Goal: Task Accomplishment & Management: Manage account settings

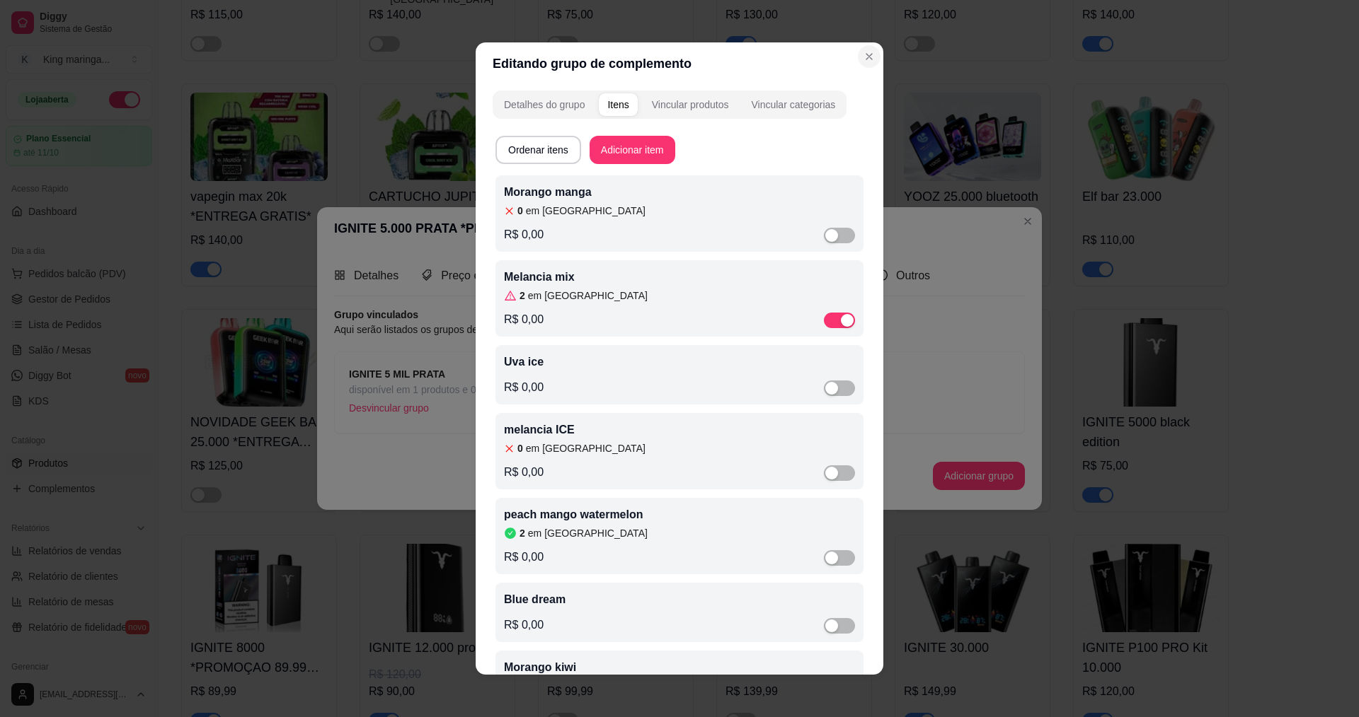
scroll to position [251, 0]
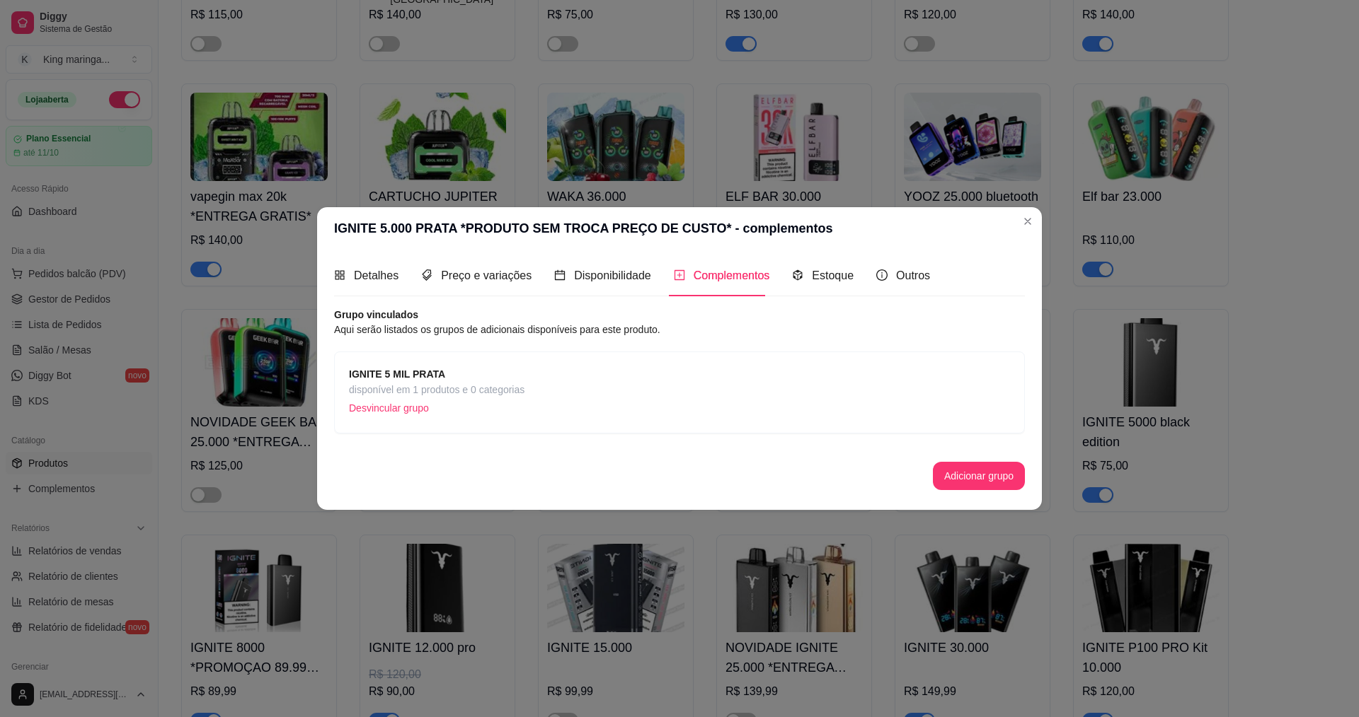
click at [410, 376] on strong "IGNITE 5 MIL PRATA" at bounding box center [397, 374] width 96 height 11
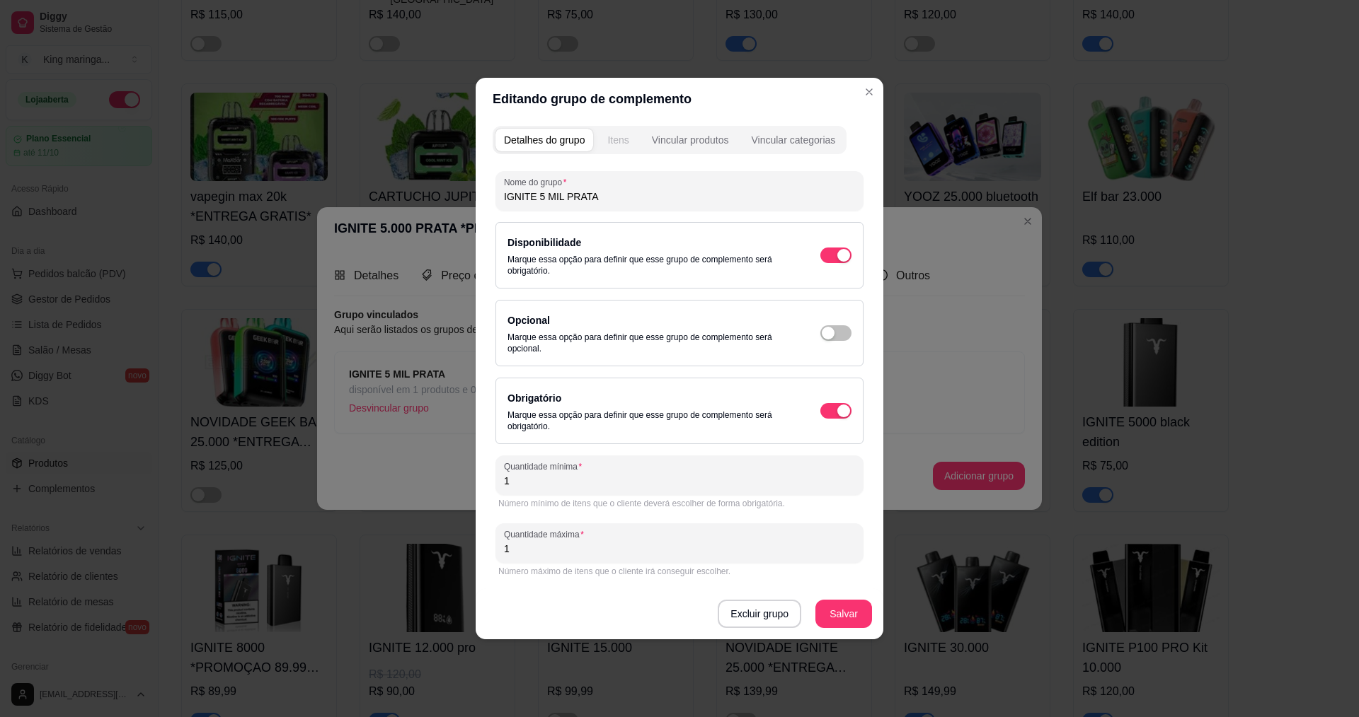
click at [606, 142] on button "Itens" at bounding box center [618, 140] width 38 height 23
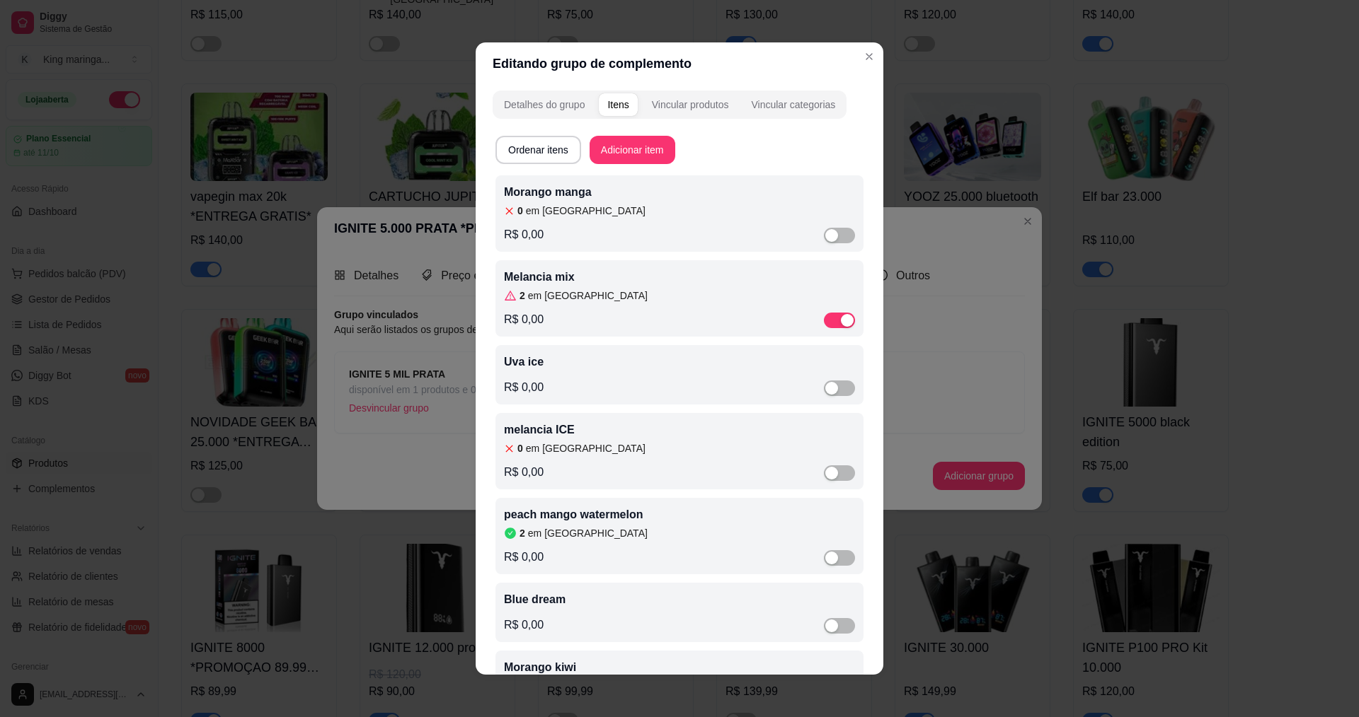
click at [601, 538] on div "2 em estoque" at bounding box center [679, 533] width 351 height 14
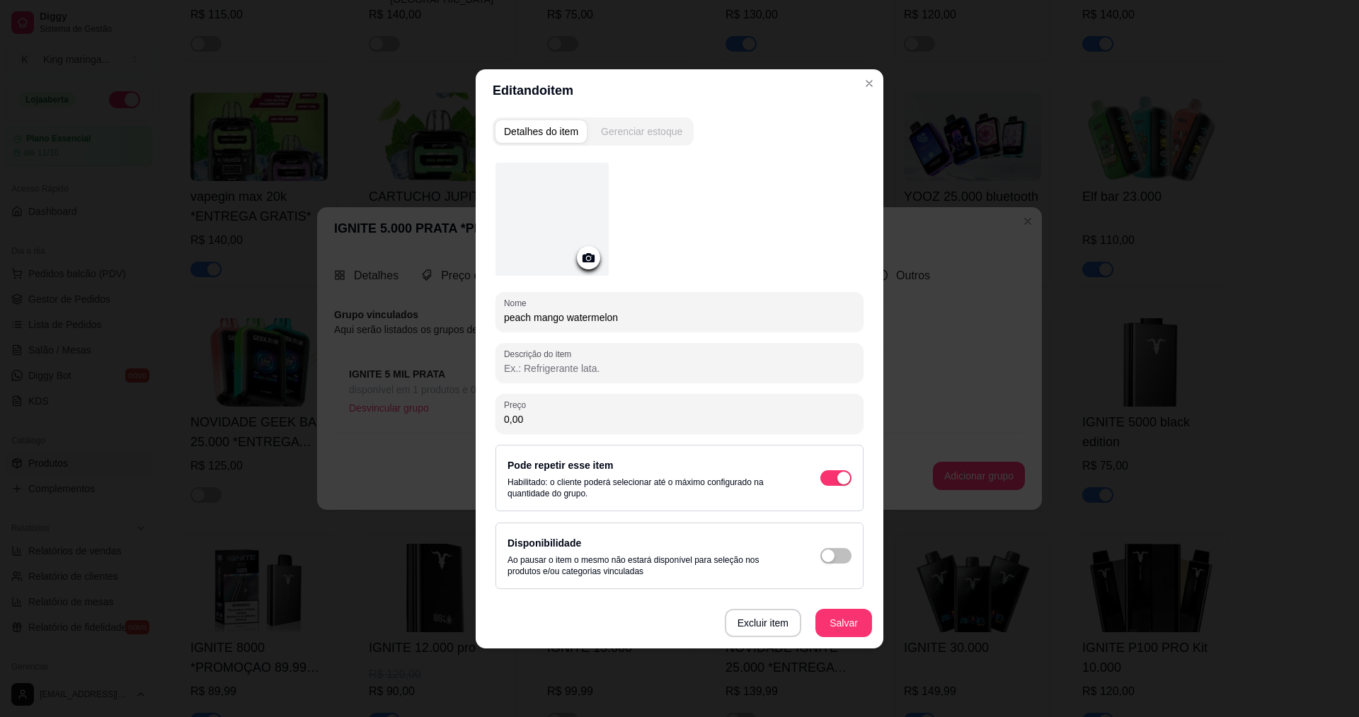
click at [618, 132] on div "Gerenciar estoque" at bounding box center [641, 132] width 81 height 14
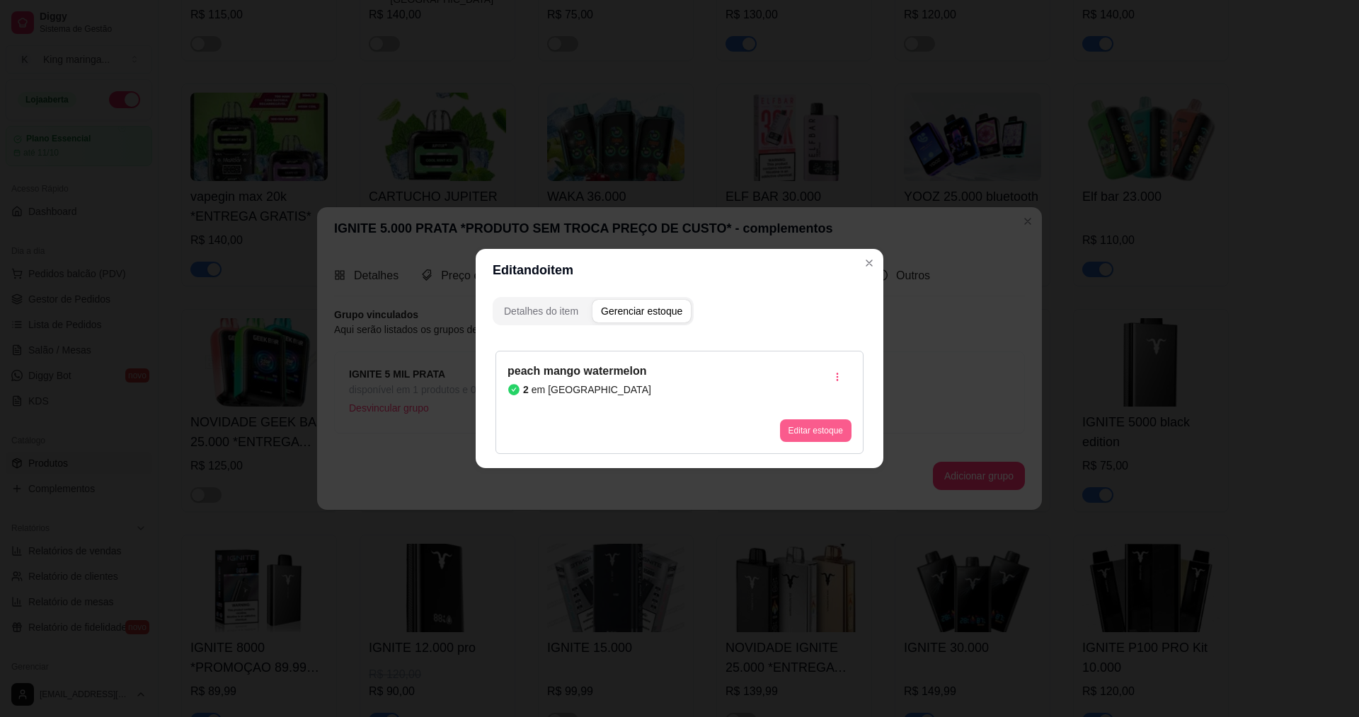
click at [789, 426] on button "Editar estoque" at bounding box center [815, 431] width 71 height 23
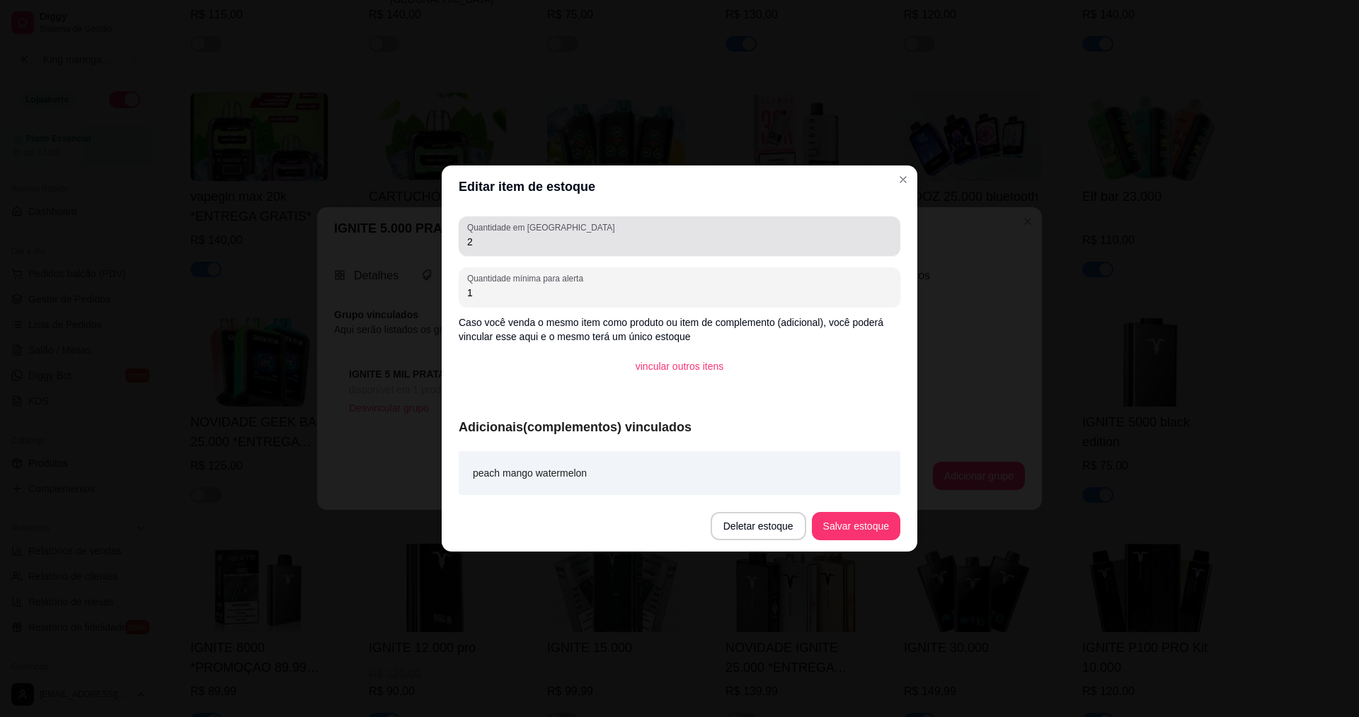
click at [495, 250] on div "2" at bounding box center [679, 236] width 425 height 28
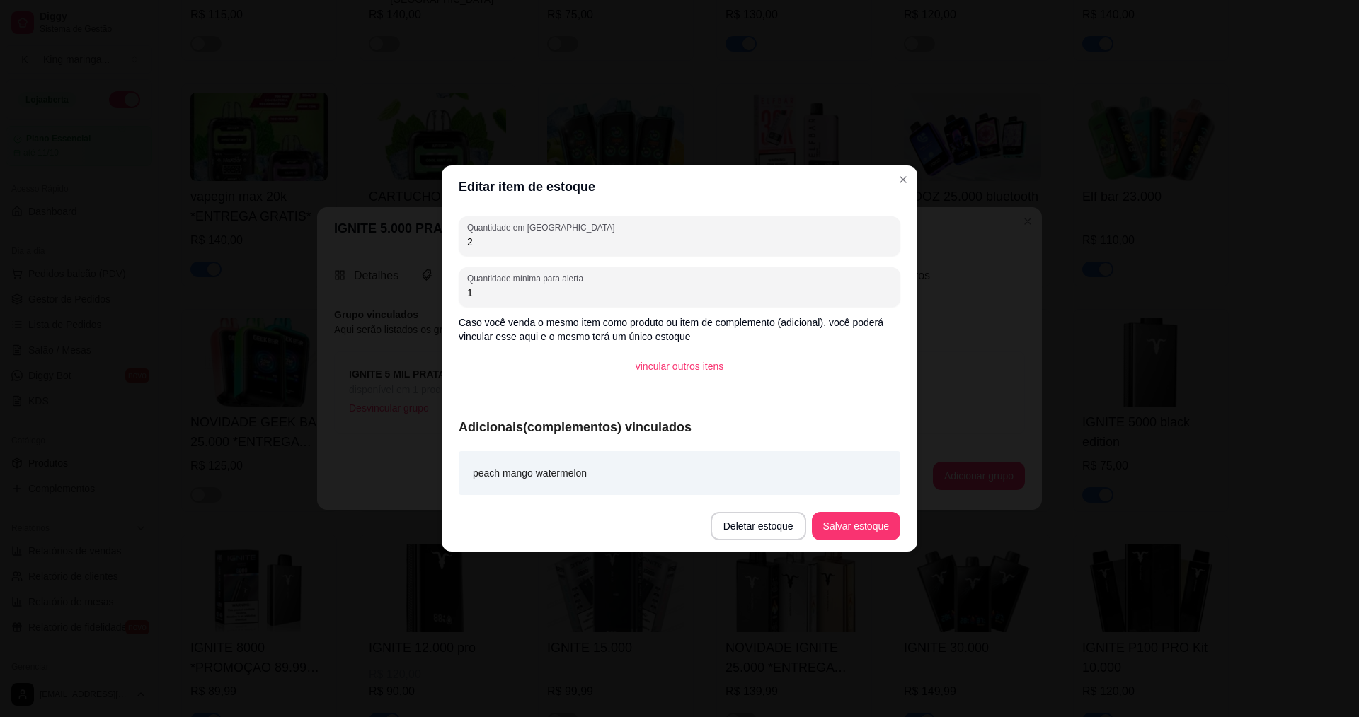
drag, startPoint x: 478, startPoint y: 240, endPoint x: 442, endPoint y: 228, distance: 38.0
click at [432, 241] on div "Editar item de estoque Quantidade em estoque 2 Quantidade mínima para alerta 1 …" at bounding box center [679, 358] width 1359 height 717
type input "1"
click at [849, 530] on button "Salvar estoque" at bounding box center [856, 526] width 88 height 28
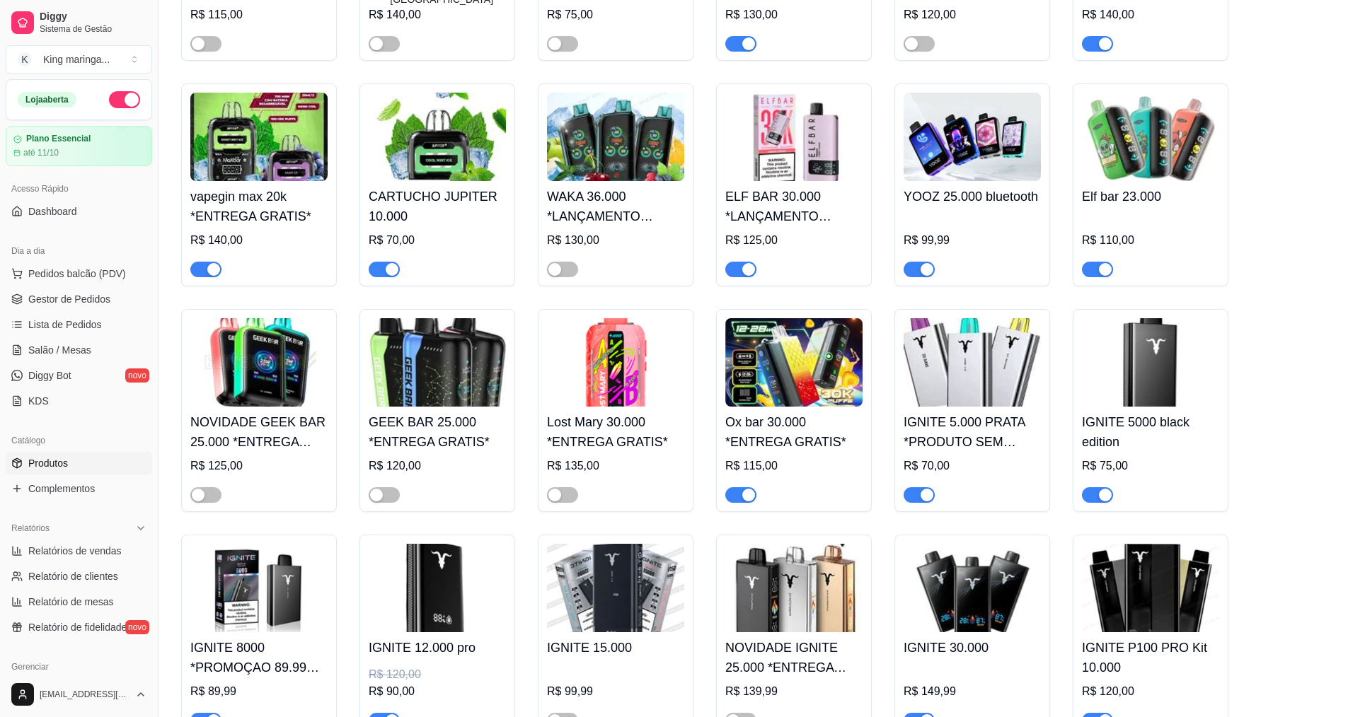
click at [971, 368] on img at bounding box center [972, 362] width 137 height 88
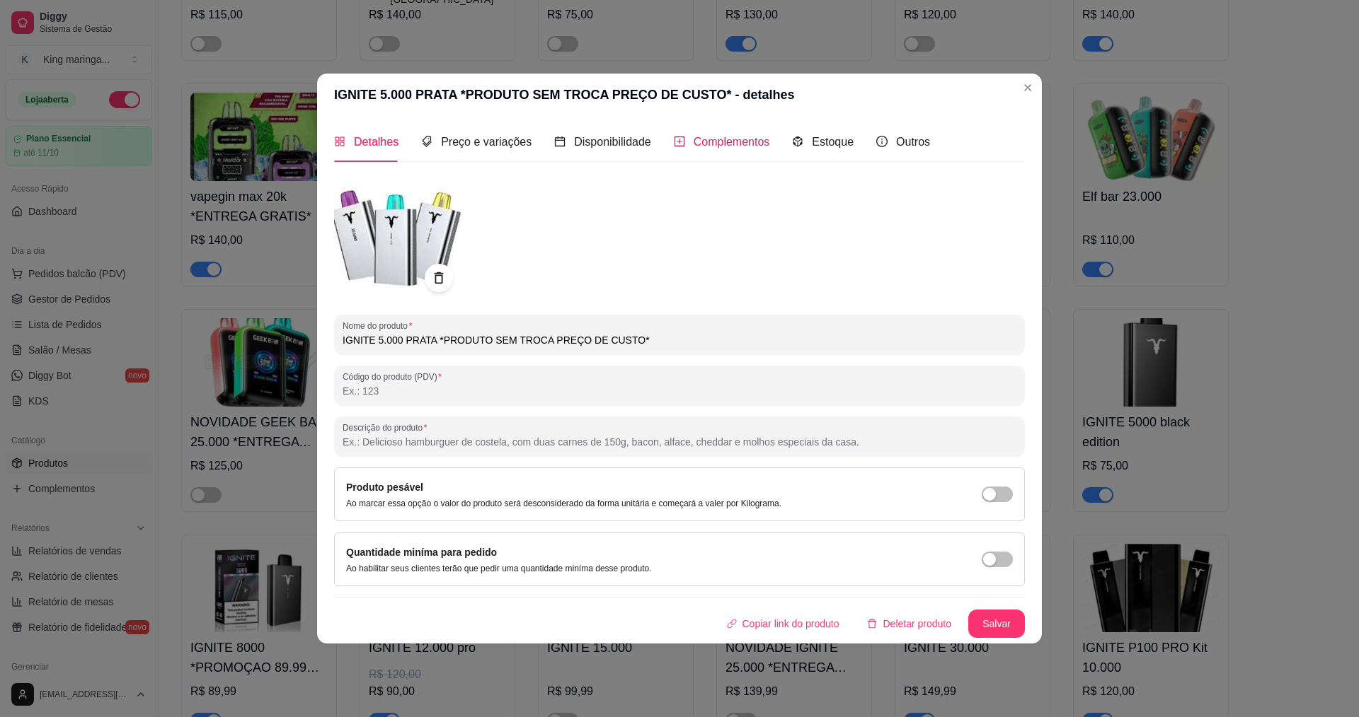
click at [705, 139] on span "Complementos" at bounding box center [731, 142] width 76 height 12
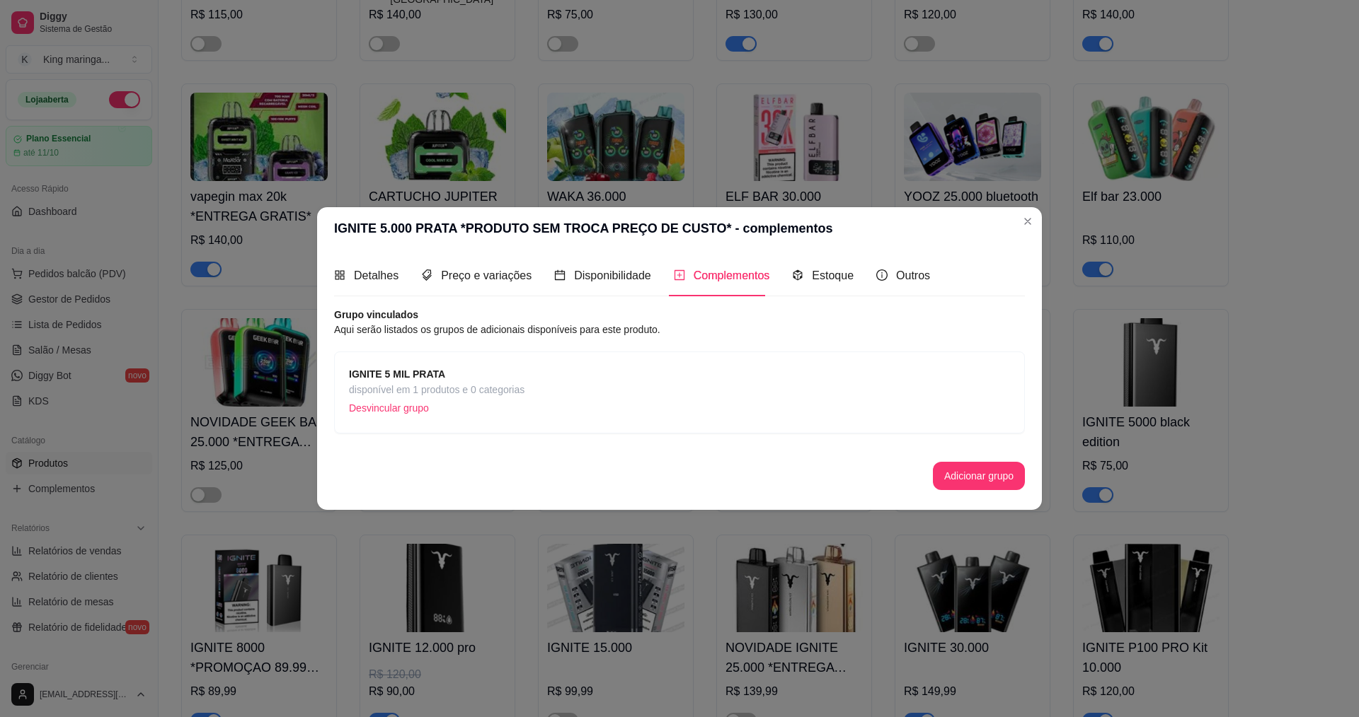
click at [385, 359] on div "IGNITE 5 MIL PRATA disponível em 1 produtos e 0 categorias Desvincular grupo" at bounding box center [679, 393] width 691 height 82
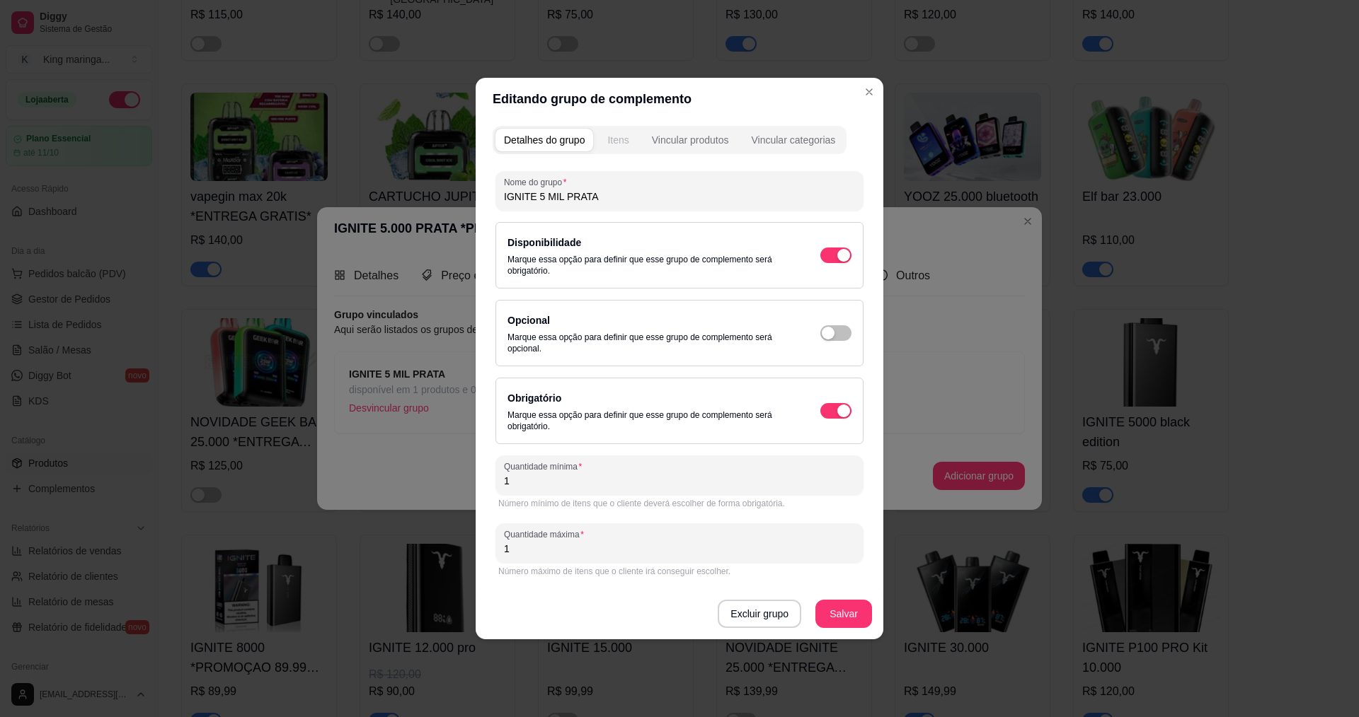
click at [613, 137] on div "Itens" at bounding box center [617, 140] width 21 height 14
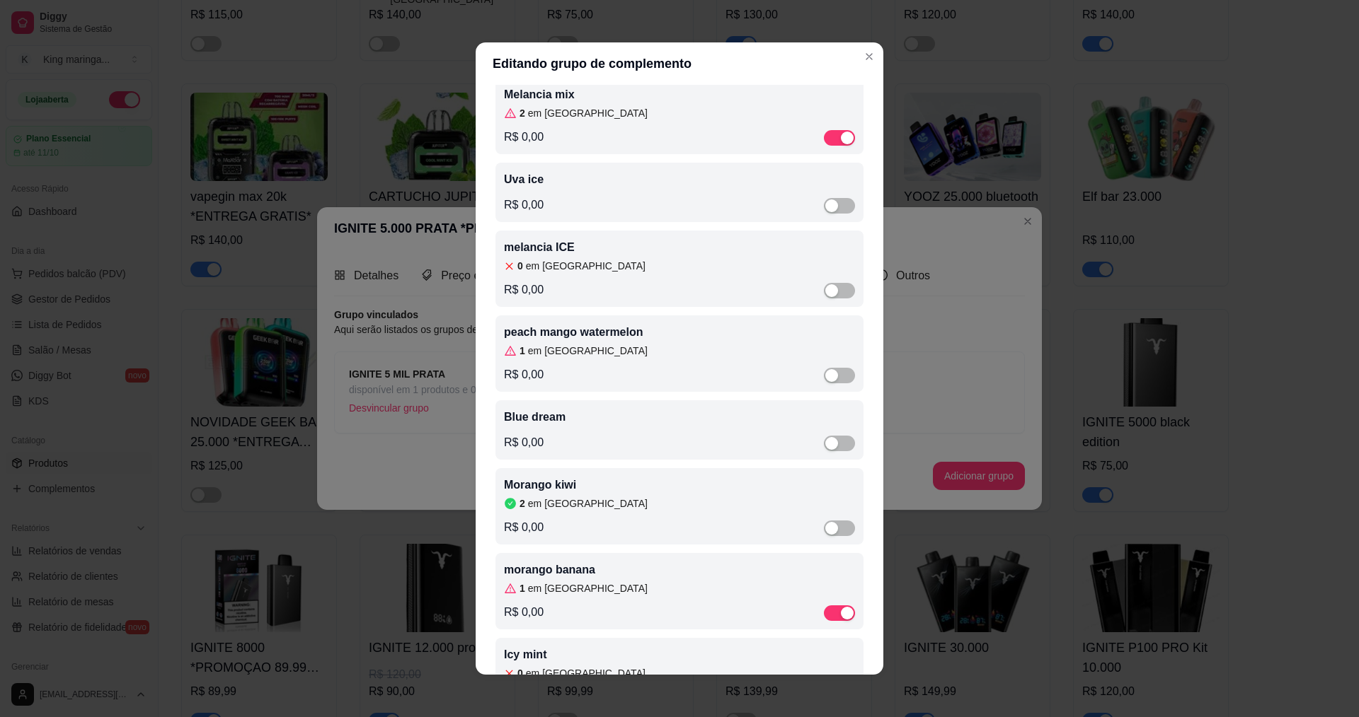
scroll to position [212, 0]
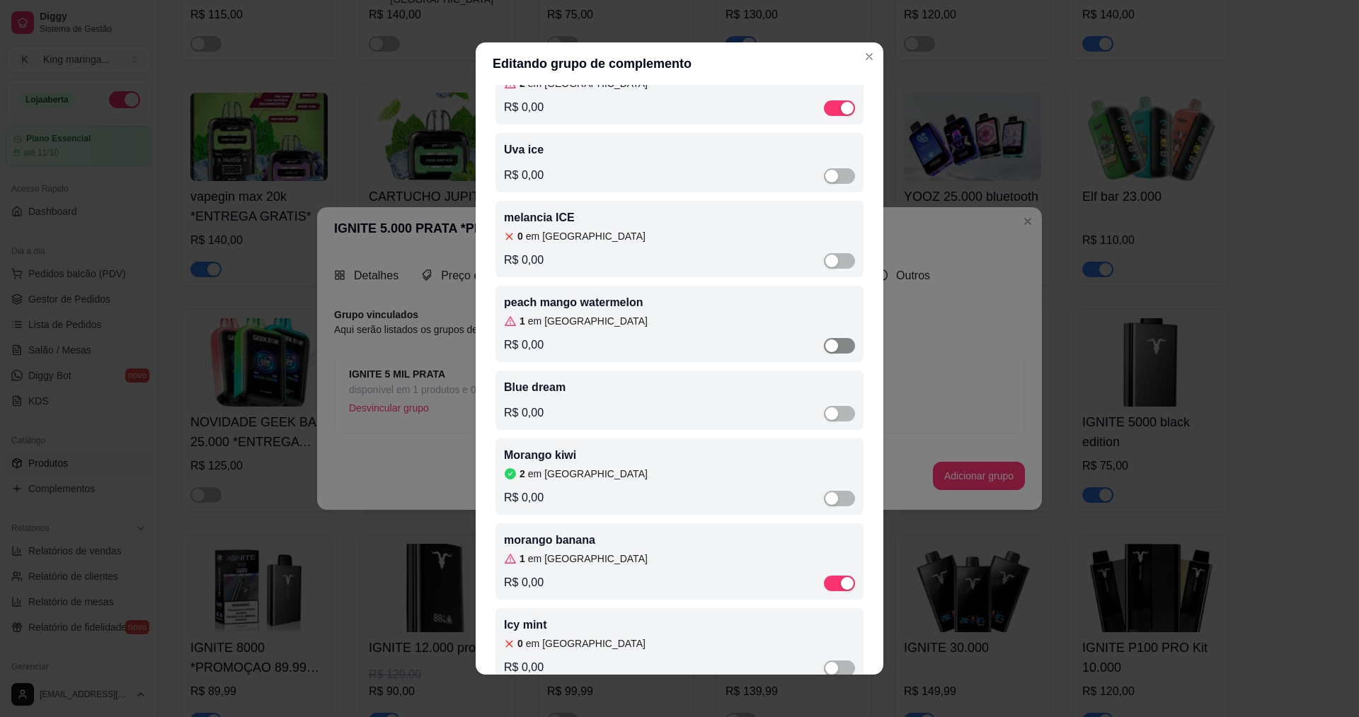
click at [825, 344] on div "button" at bounding box center [831, 346] width 13 height 13
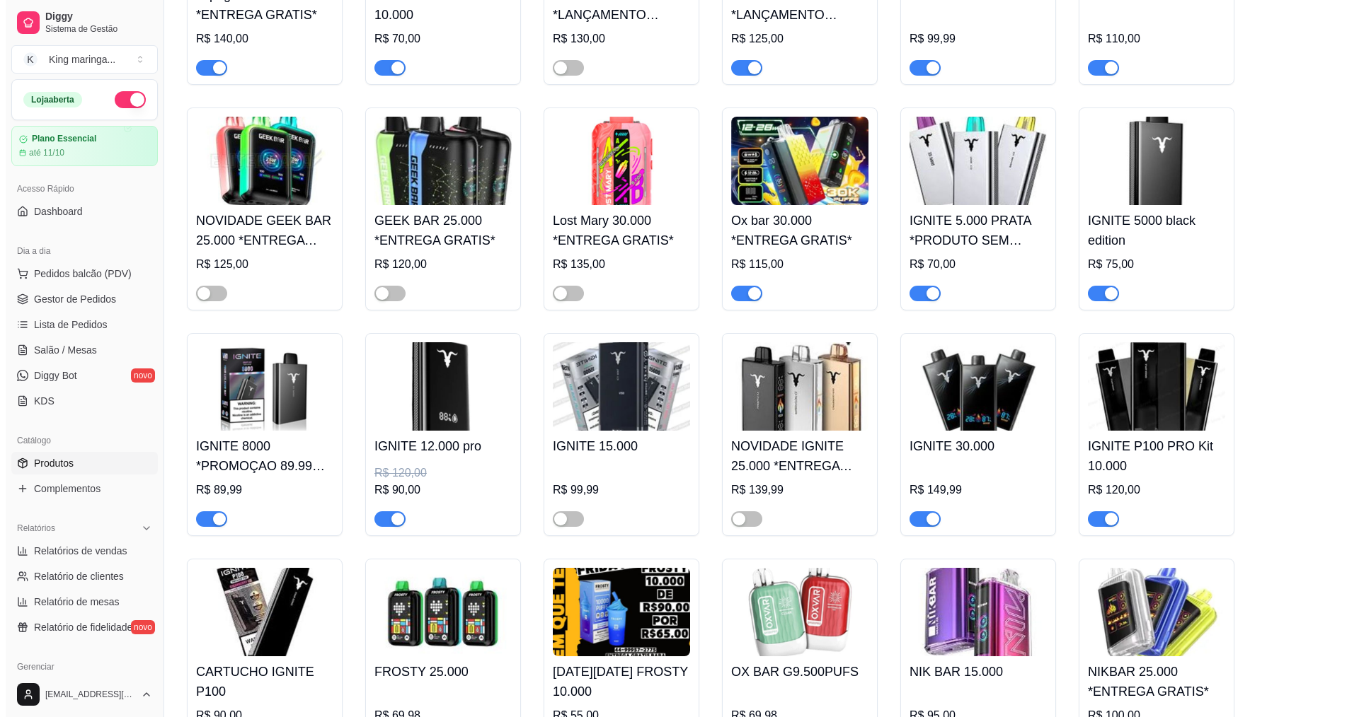
scroll to position [920, 0]
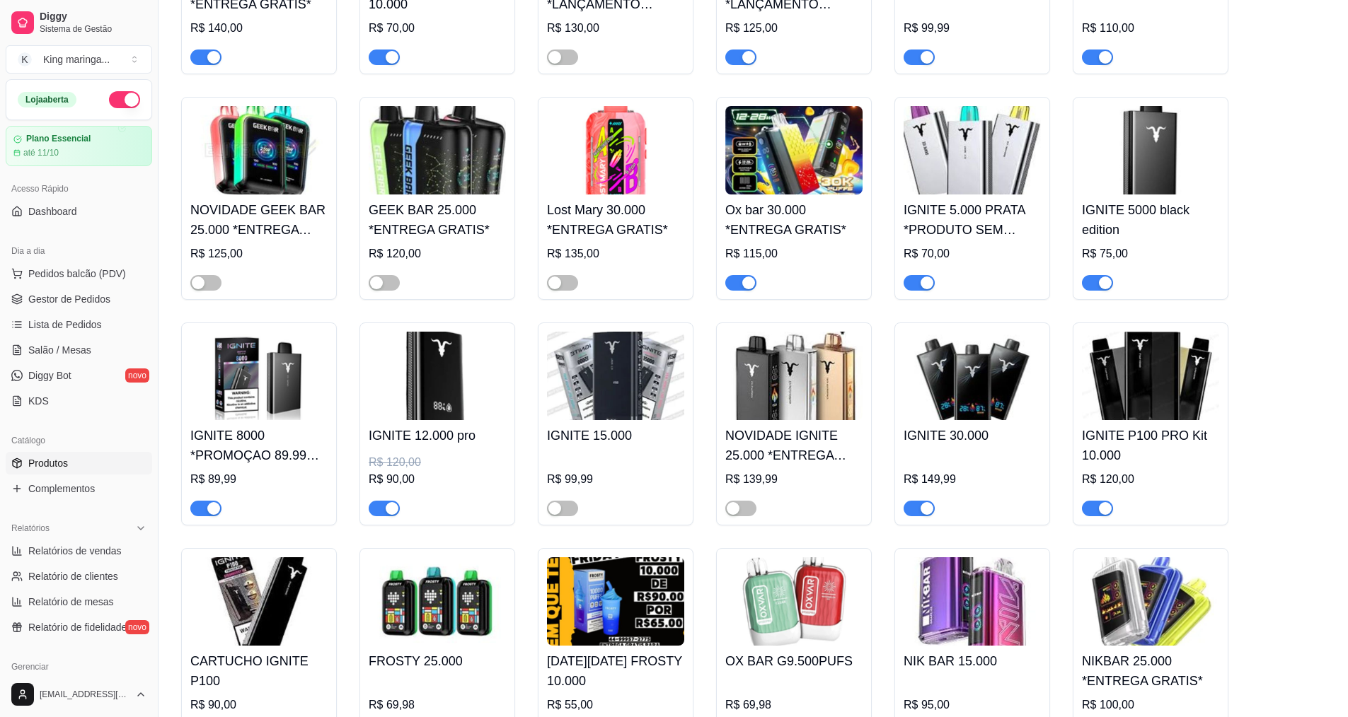
click at [610, 383] on img at bounding box center [615, 376] width 137 height 88
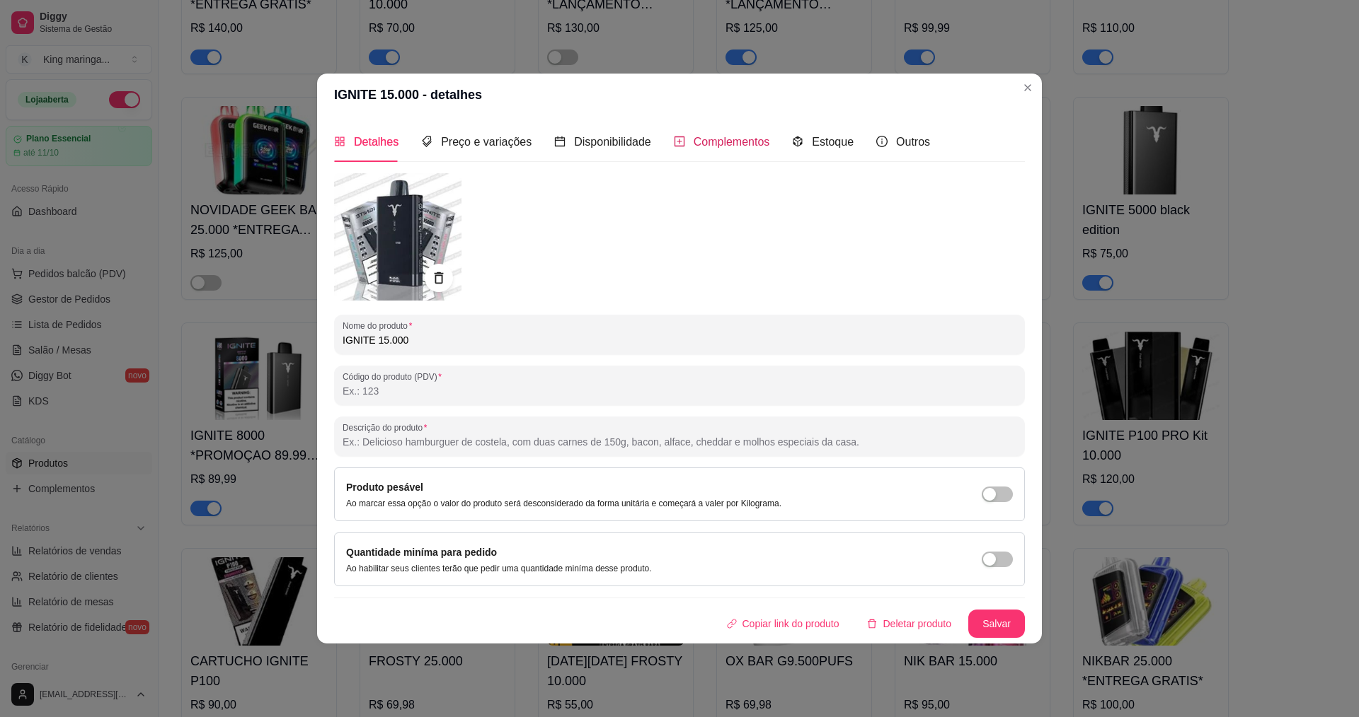
click at [713, 148] on span "Complementos" at bounding box center [731, 142] width 76 height 12
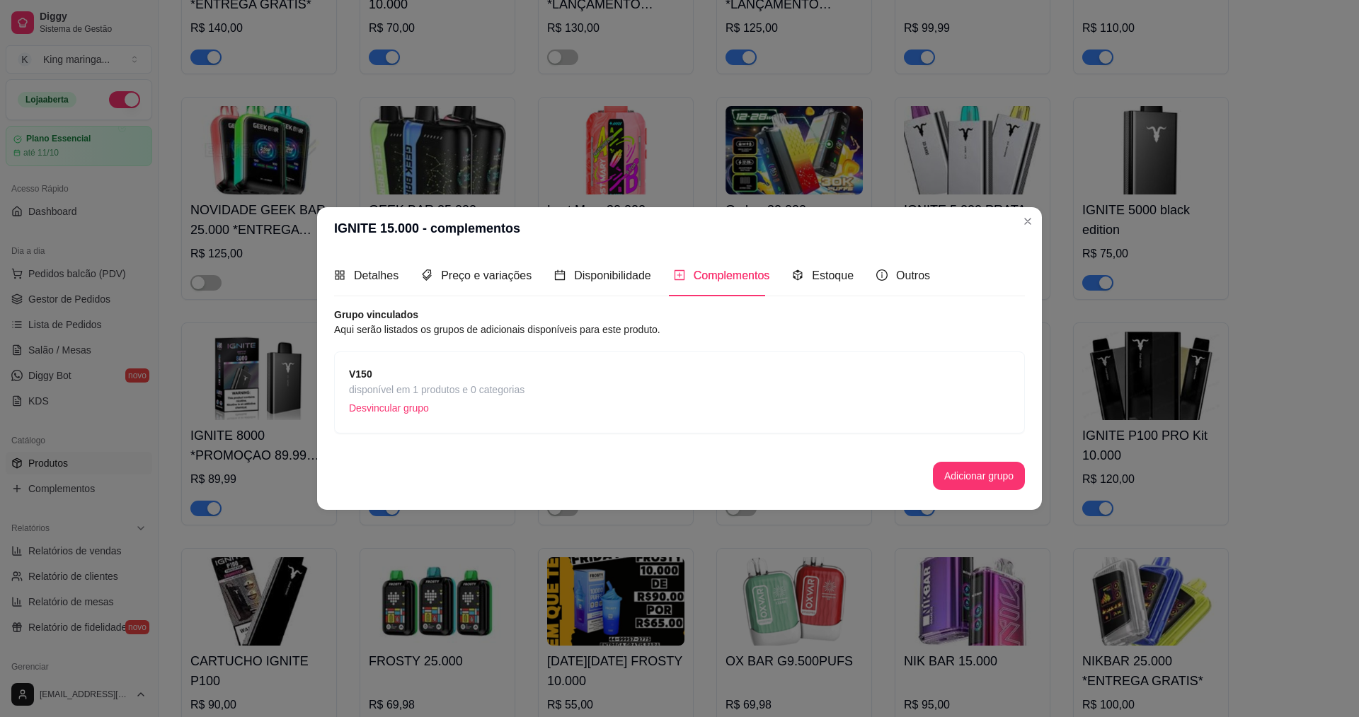
click at [357, 374] on strong "V150" at bounding box center [360, 374] width 23 height 11
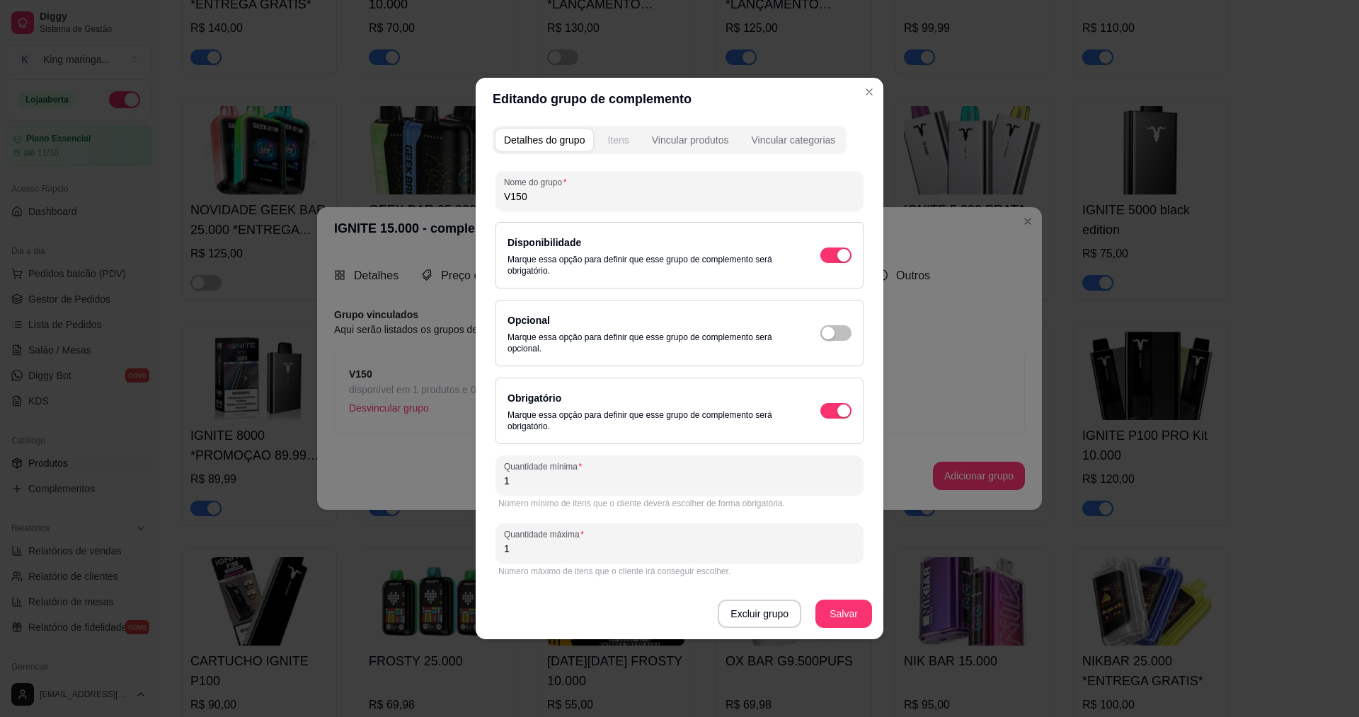
click at [614, 140] on div "Itens" at bounding box center [617, 140] width 21 height 14
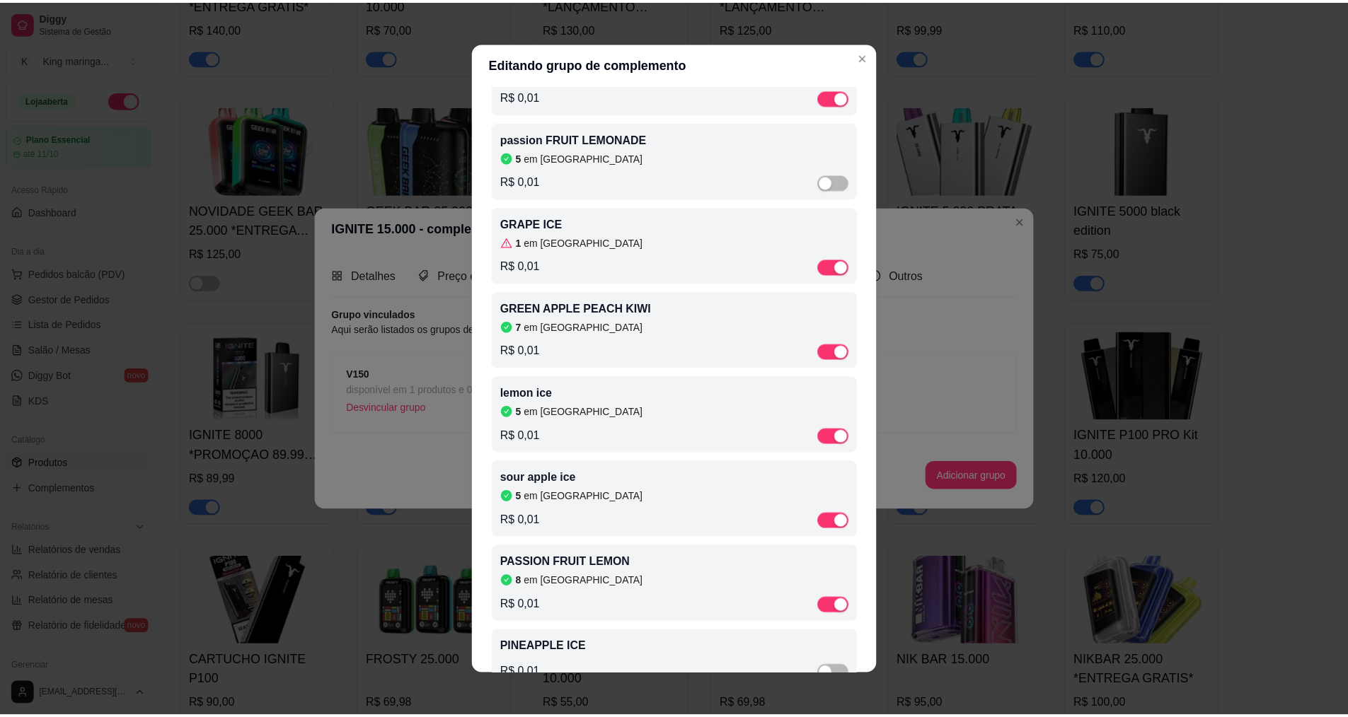
scroll to position [142, 0]
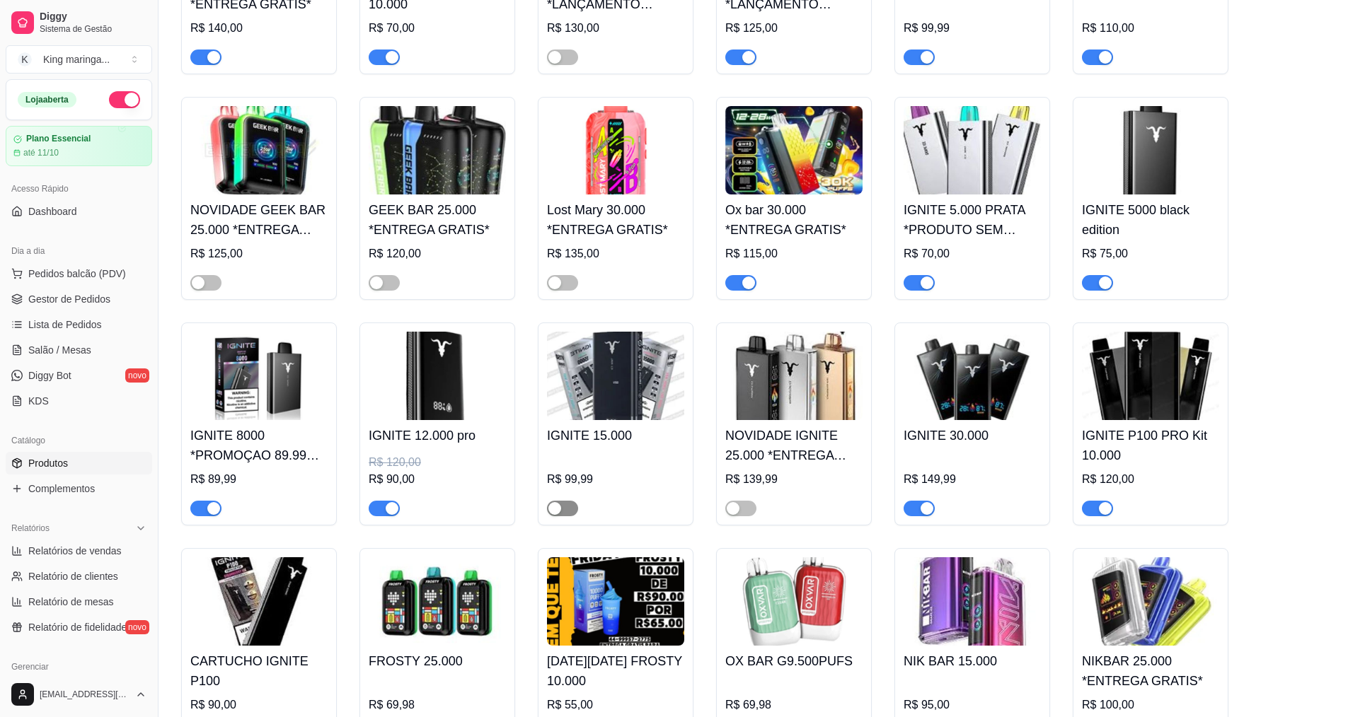
click at [567, 501] on span "button" at bounding box center [562, 509] width 31 height 16
click at [93, 294] on span "Gestor de Pedidos" at bounding box center [69, 299] width 82 height 14
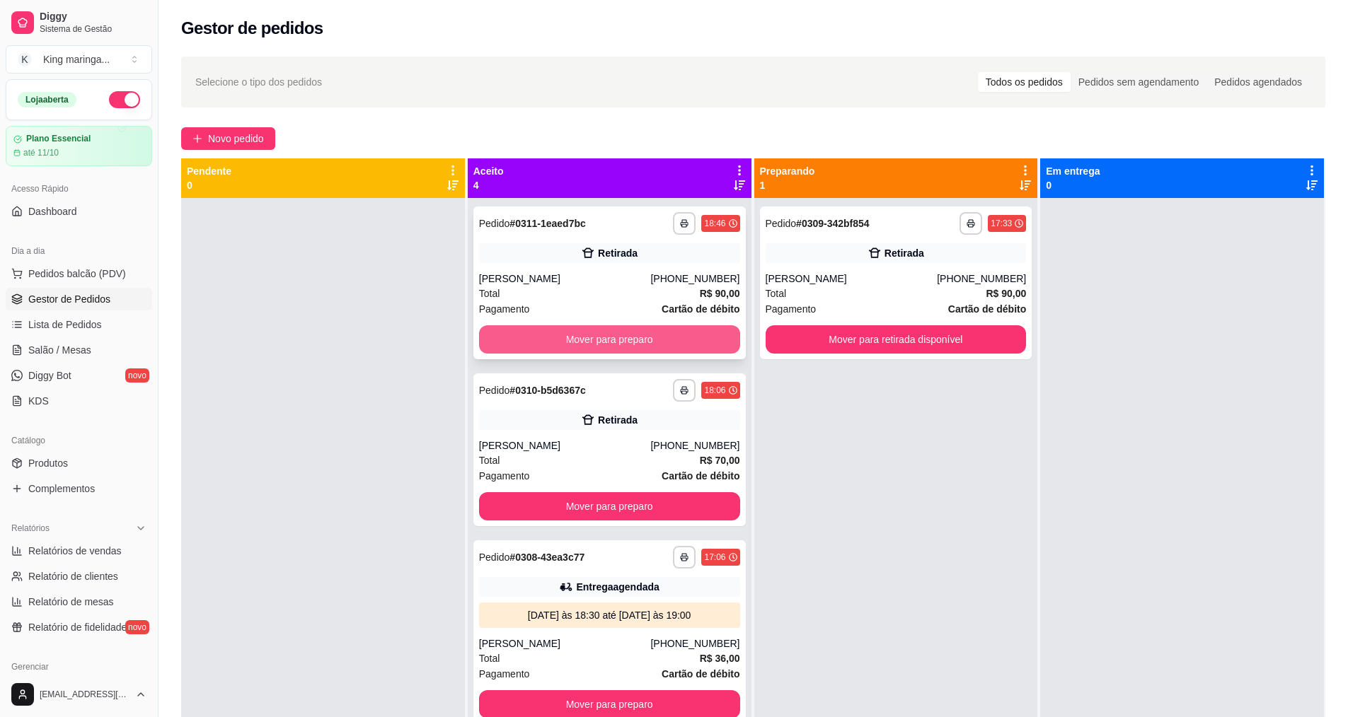
click at [627, 332] on button "Mover para preparo" at bounding box center [609, 339] width 261 height 28
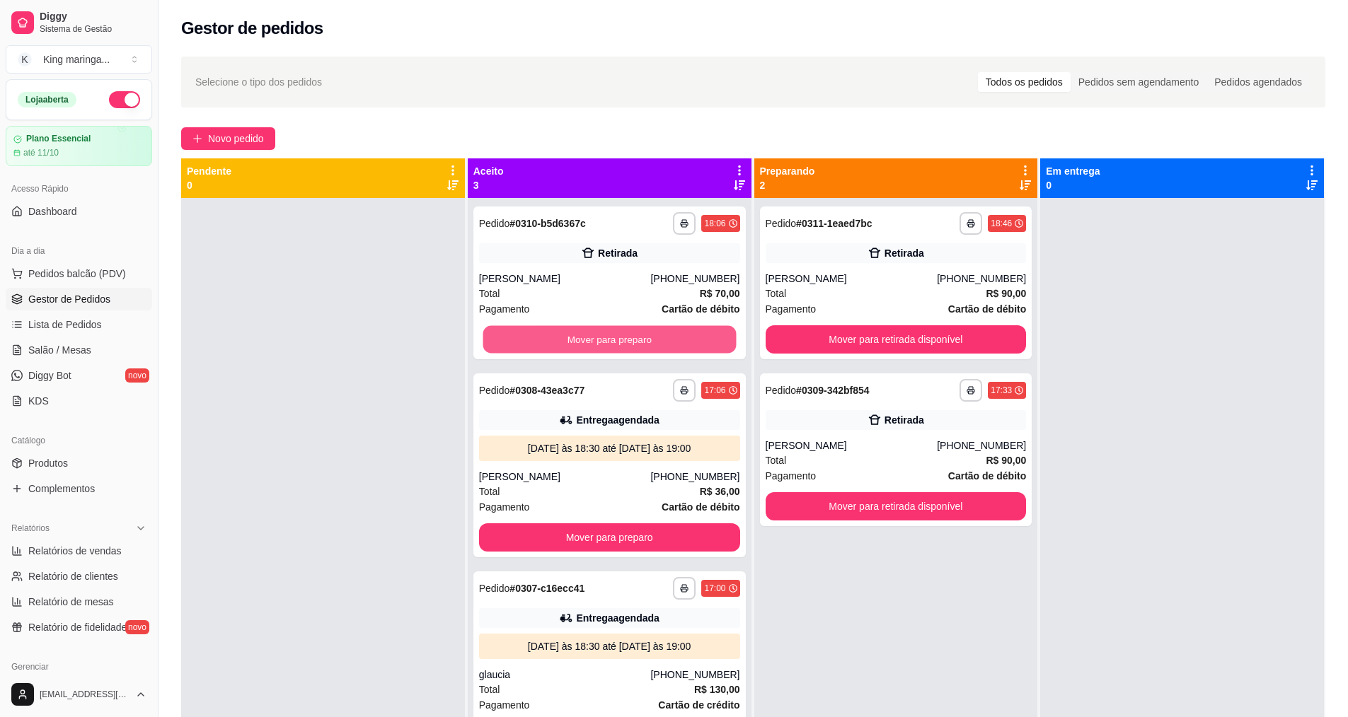
click at [627, 332] on button "Mover para preparo" at bounding box center [609, 340] width 253 height 28
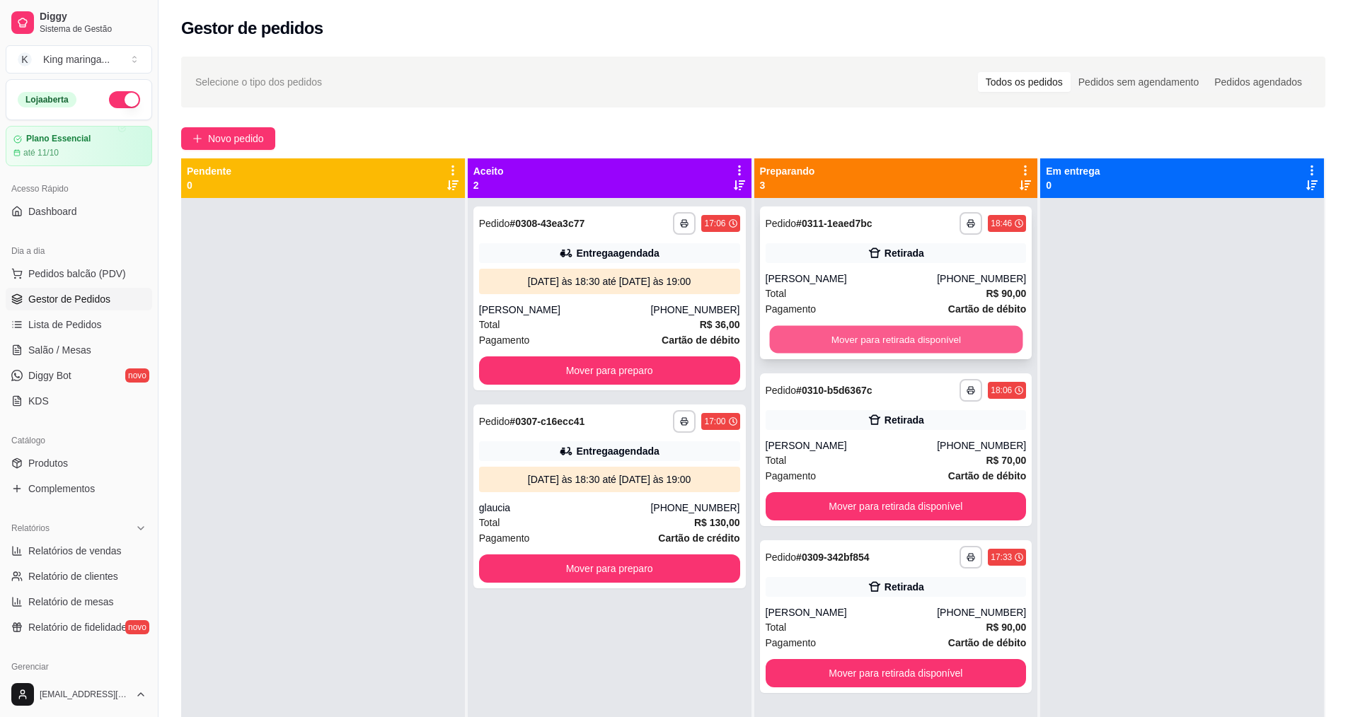
click at [877, 337] on button "Mover para retirada disponível" at bounding box center [895, 340] width 253 height 28
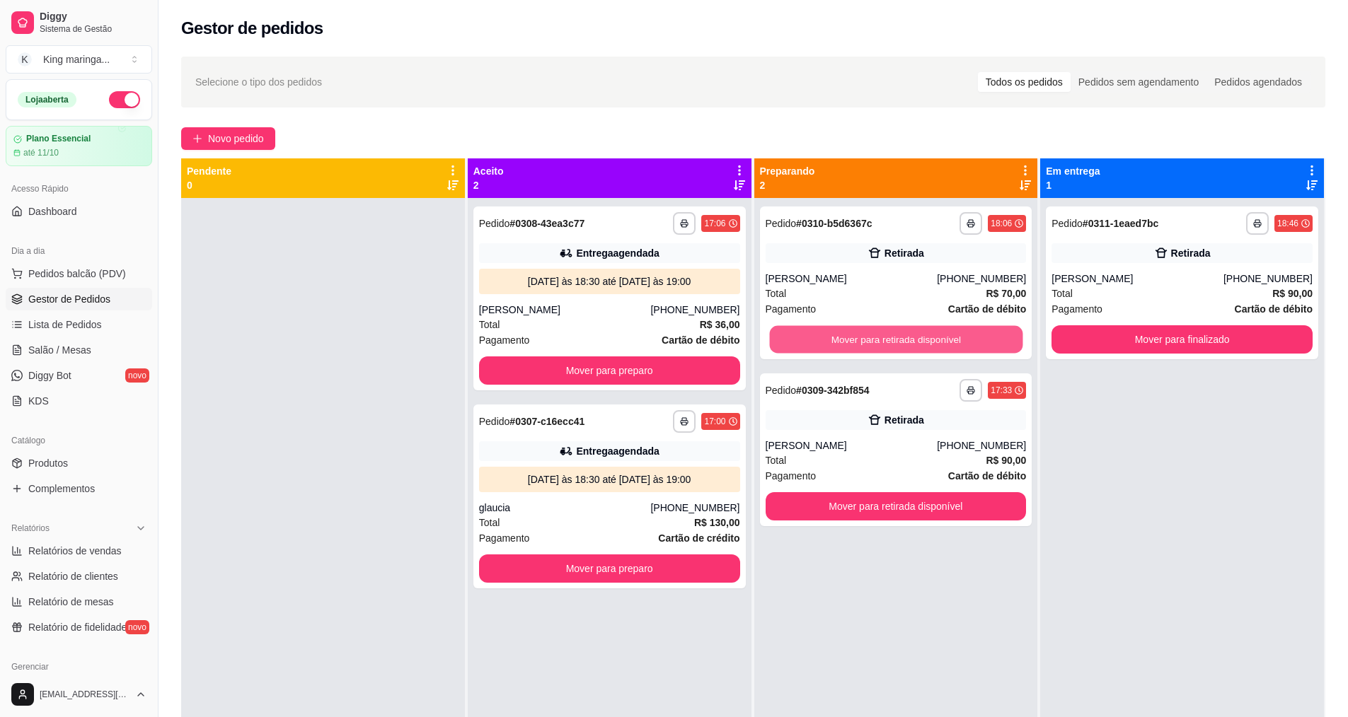
click at [877, 337] on button "Mover para retirada disponível" at bounding box center [895, 340] width 253 height 28
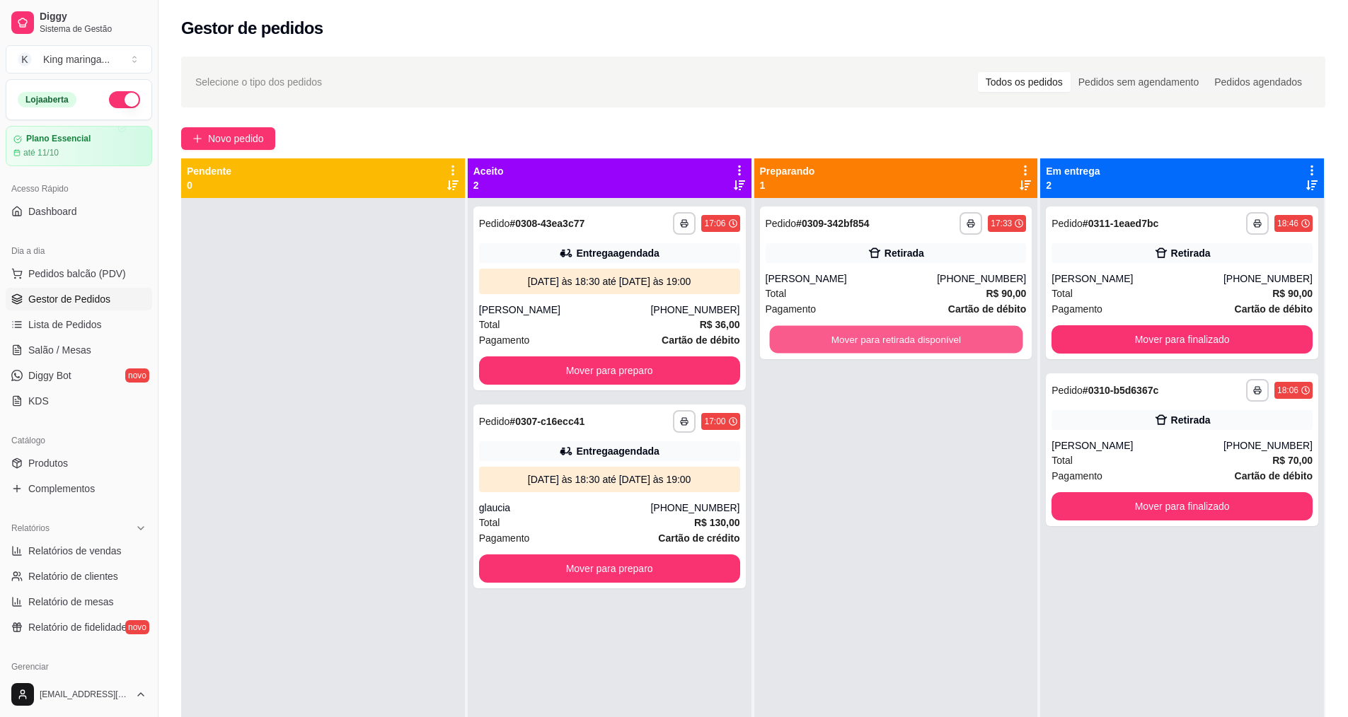
click at [877, 337] on button "Mover para retirada disponível" at bounding box center [895, 340] width 253 height 28
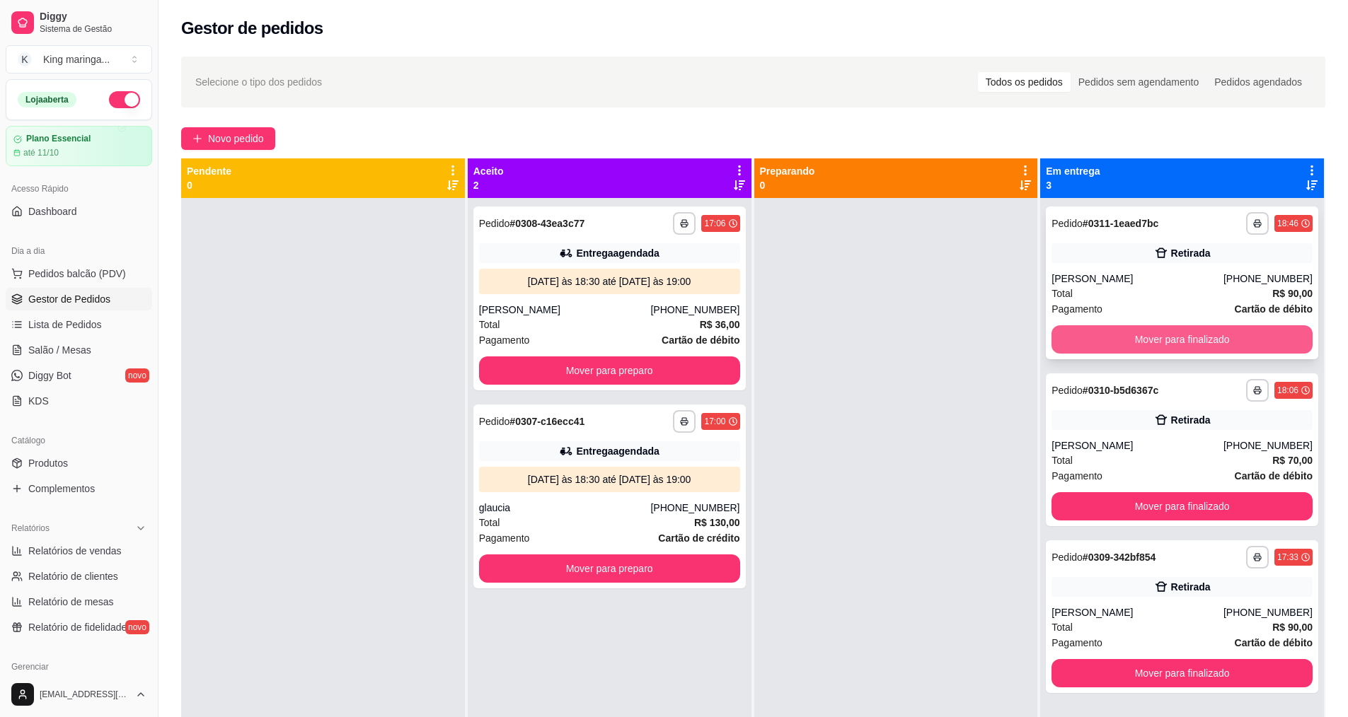
click at [1163, 340] on button "Mover para finalizado" at bounding box center [1181, 339] width 261 height 28
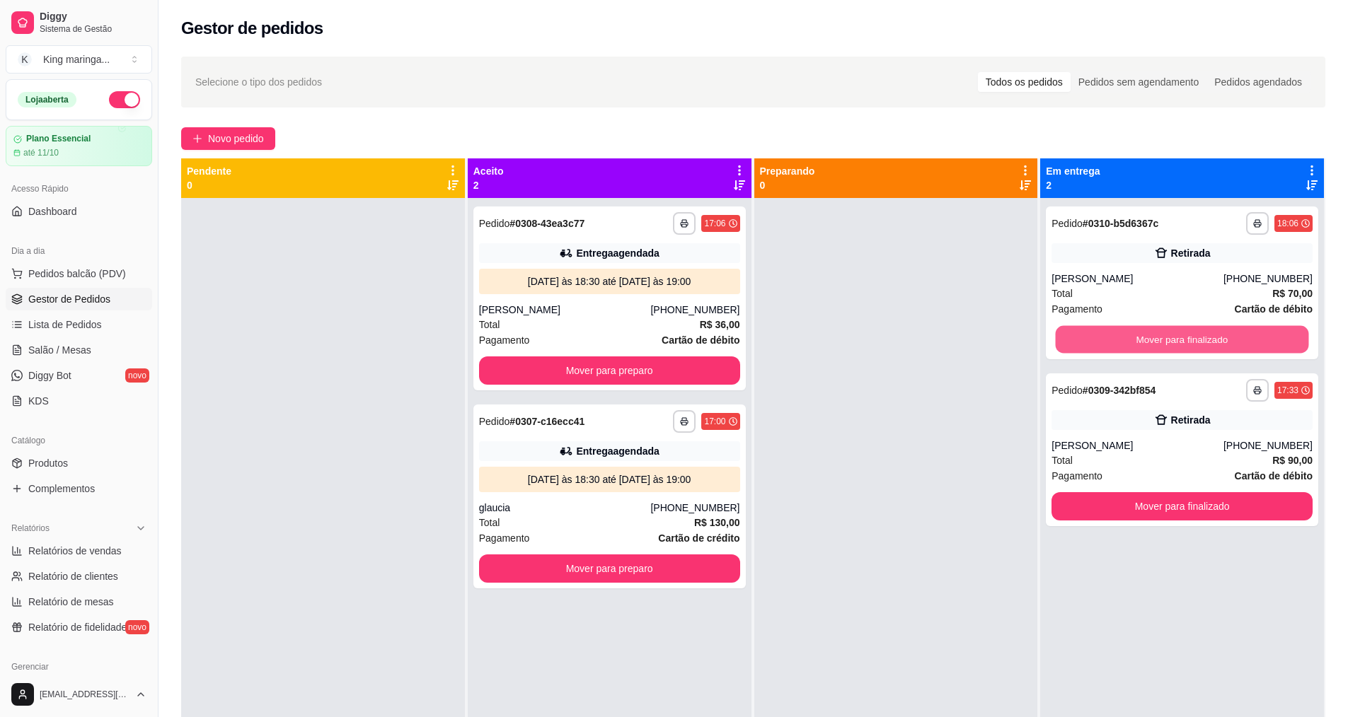
click at [1163, 340] on button "Mover para finalizado" at bounding box center [1182, 340] width 253 height 28
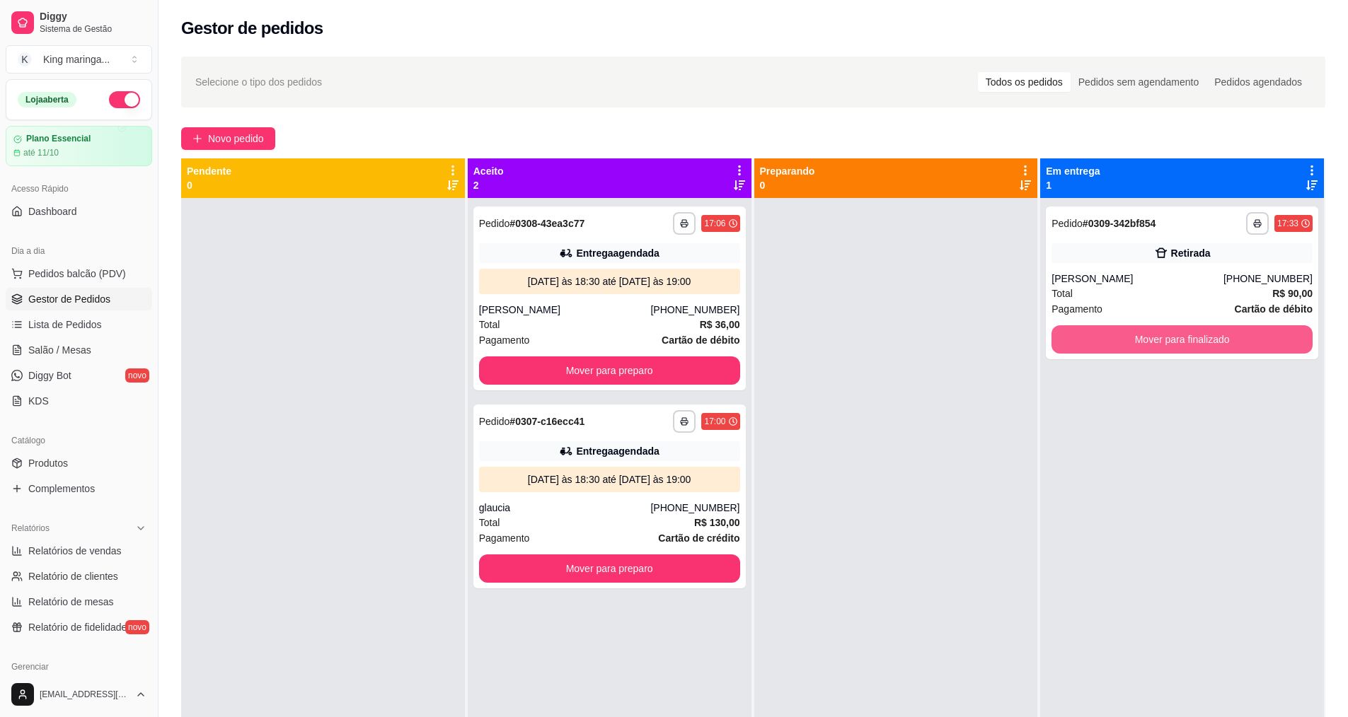
click at [1163, 340] on button "Mover para finalizado" at bounding box center [1181, 339] width 261 height 28
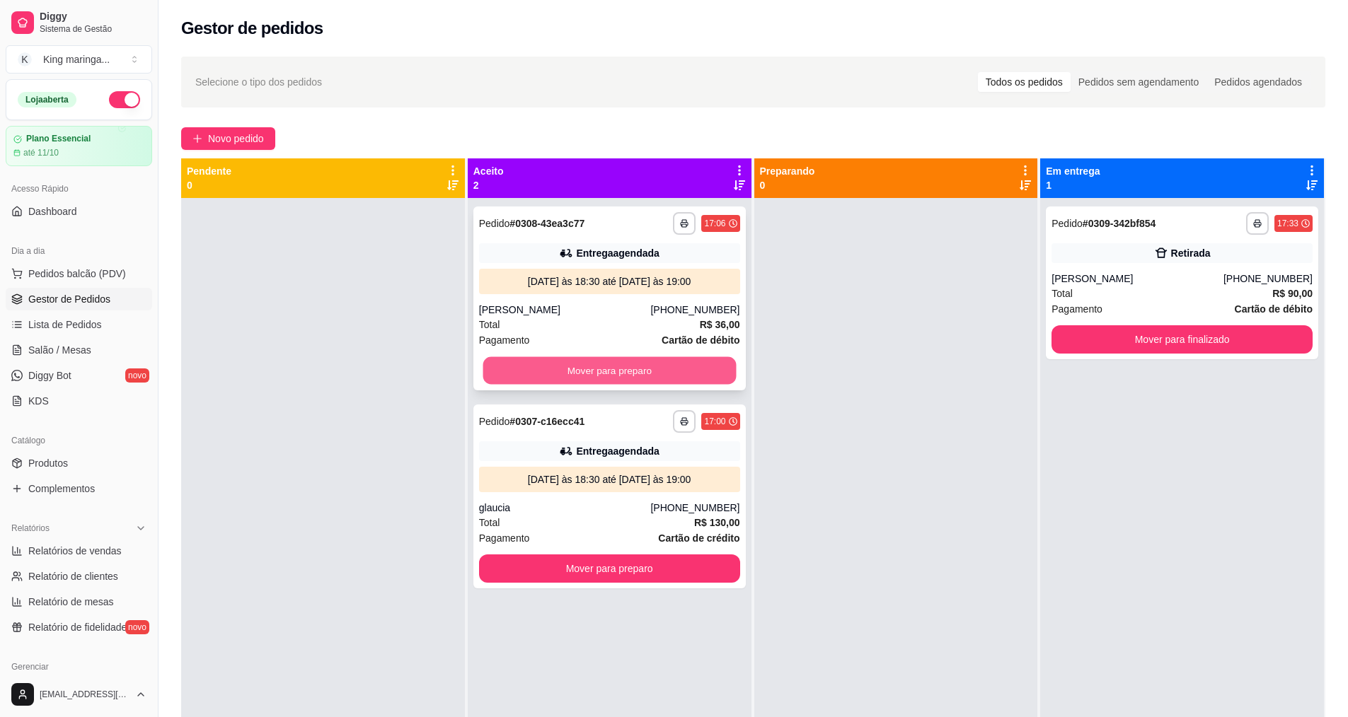
click at [628, 366] on button "Mover para preparo" at bounding box center [609, 371] width 253 height 28
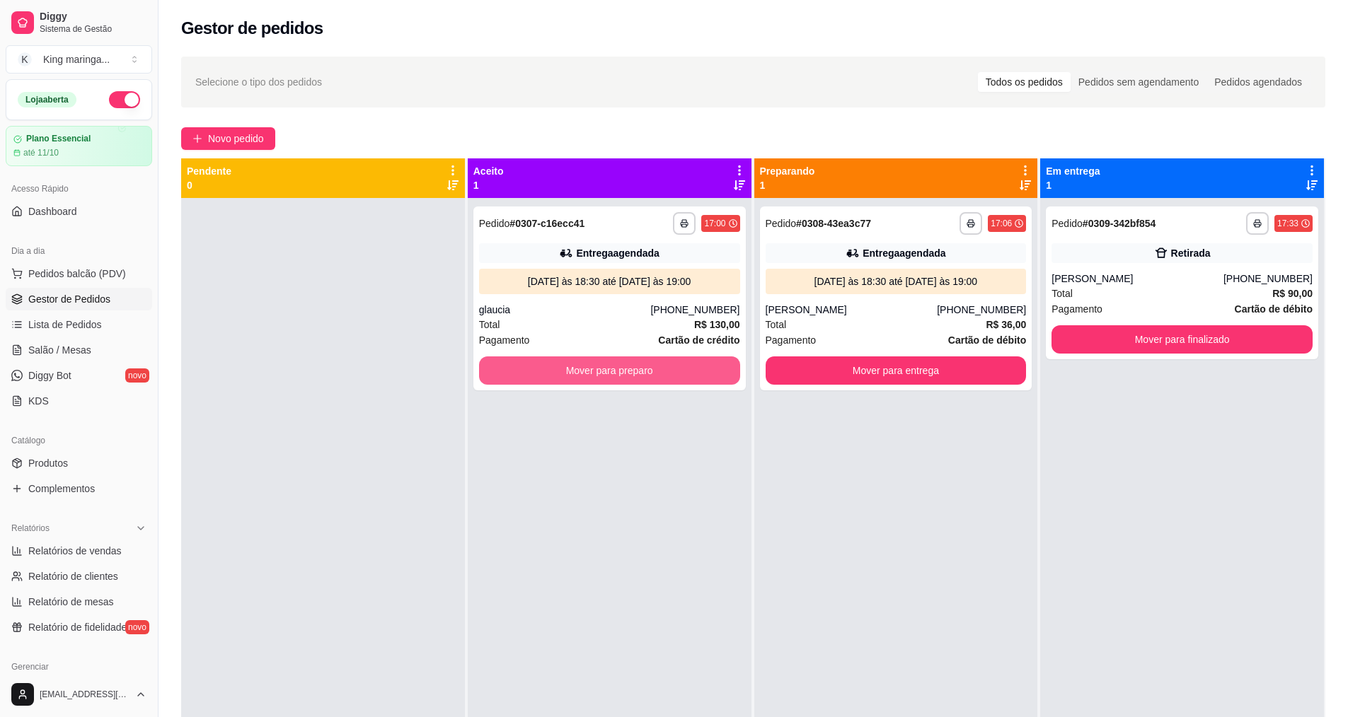
click at [628, 366] on button "Mover para preparo" at bounding box center [609, 371] width 261 height 28
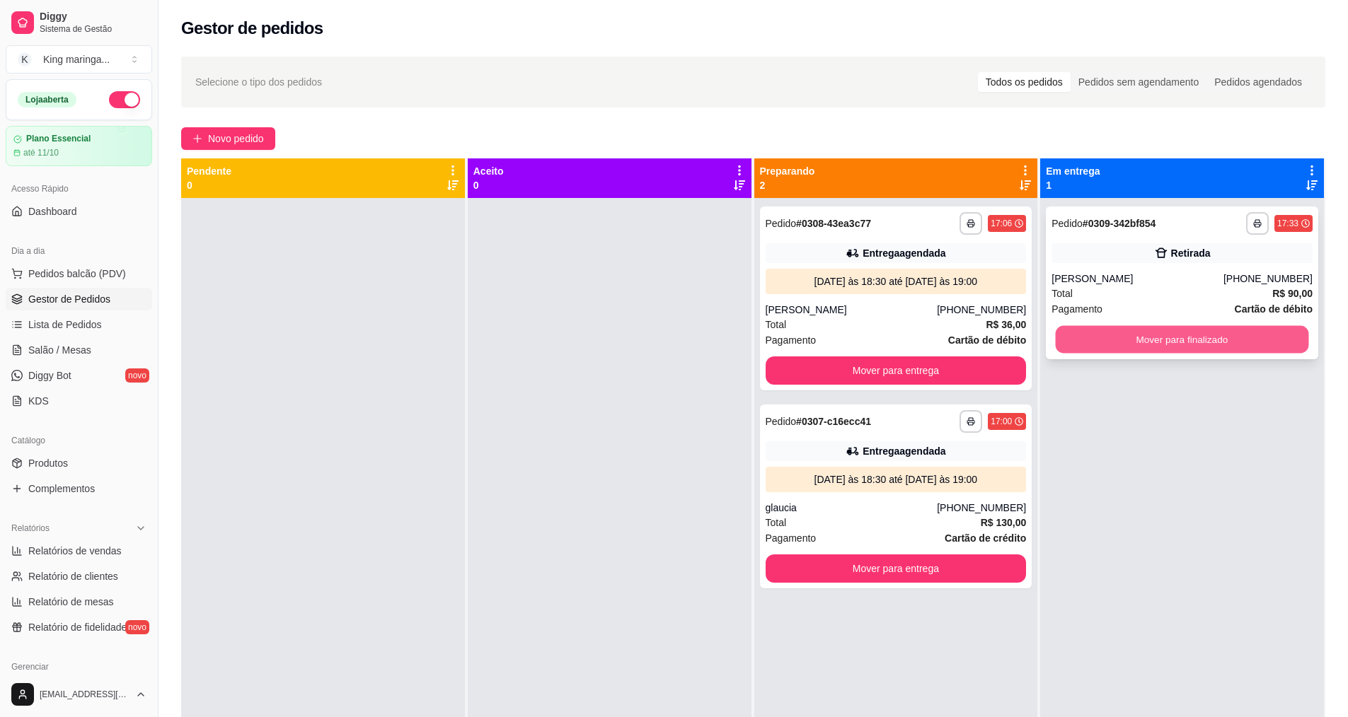
click at [1233, 342] on button "Mover para finalizado" at bounding box center [1182, 340] width 253 height 28
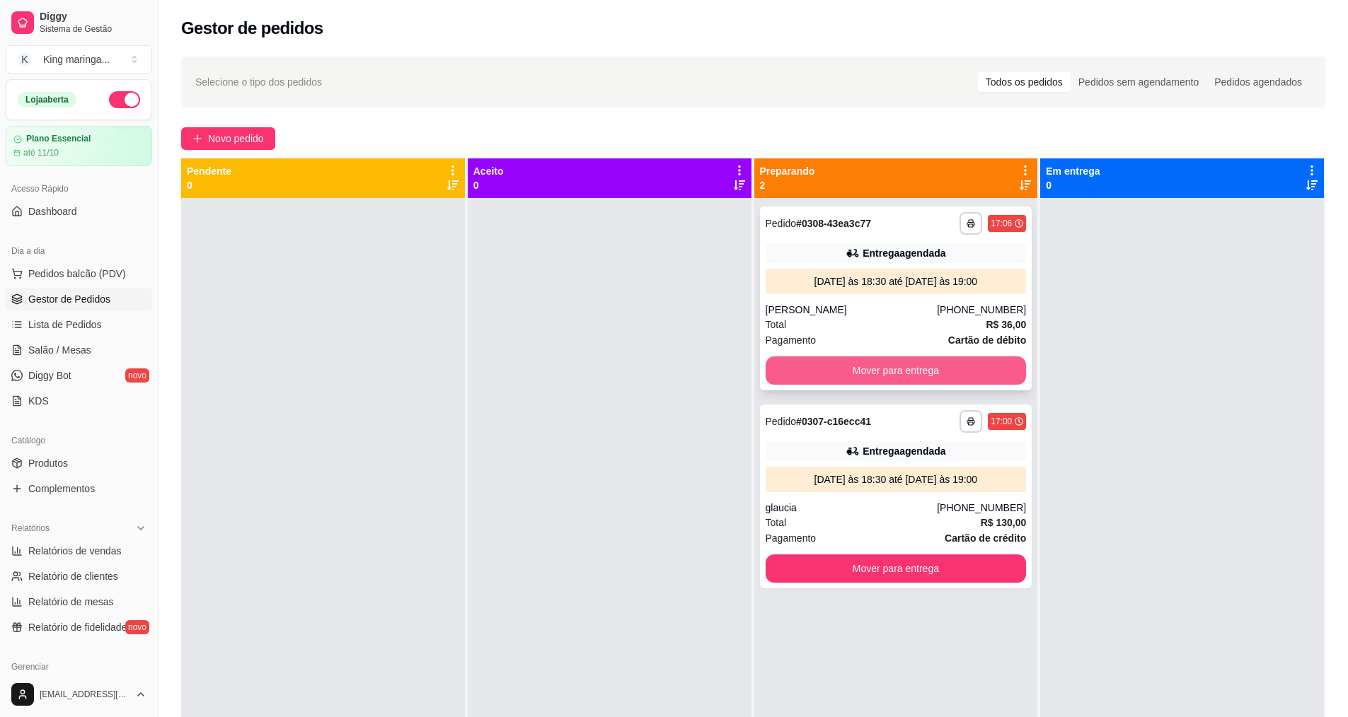
click at [930, 374] on button "Mover para entrega" at bounding box center [896, 371] width 261 height 28
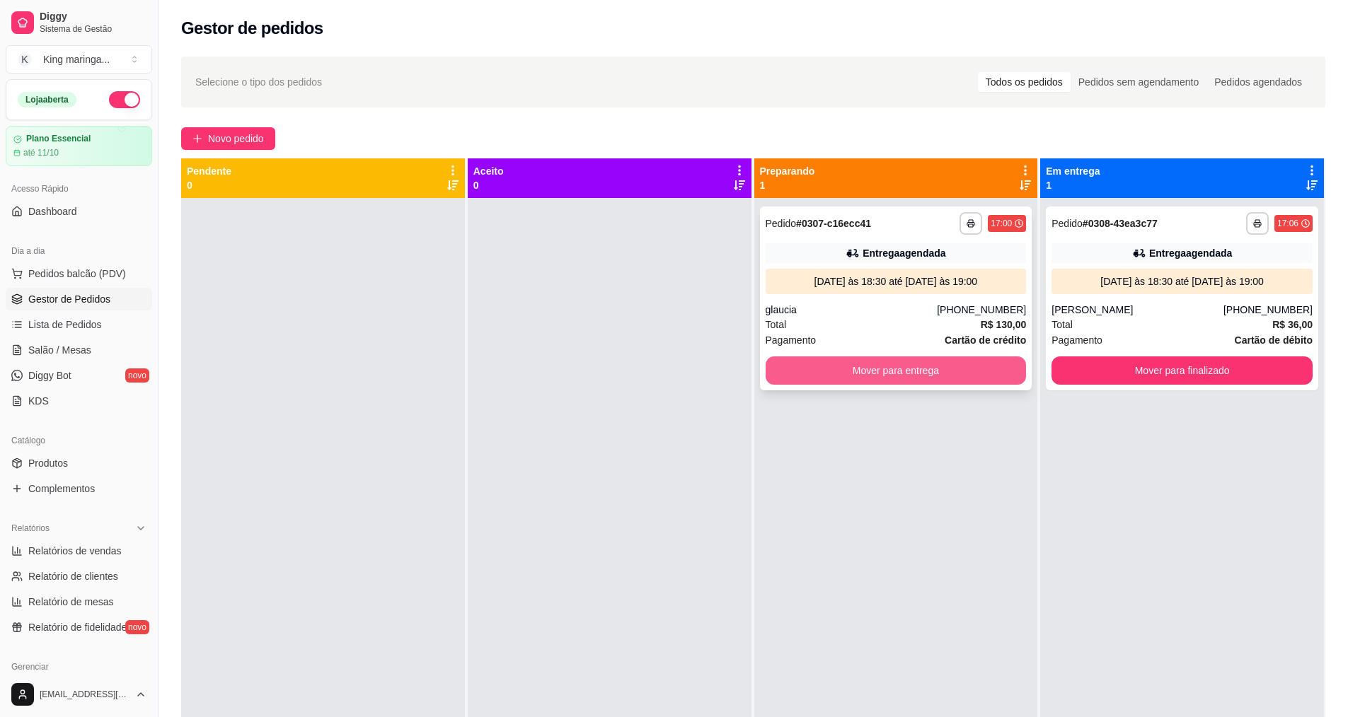
click at [889, 375] on button "Mover para entrega" at bounding box center [896, 371] width 261 height 28
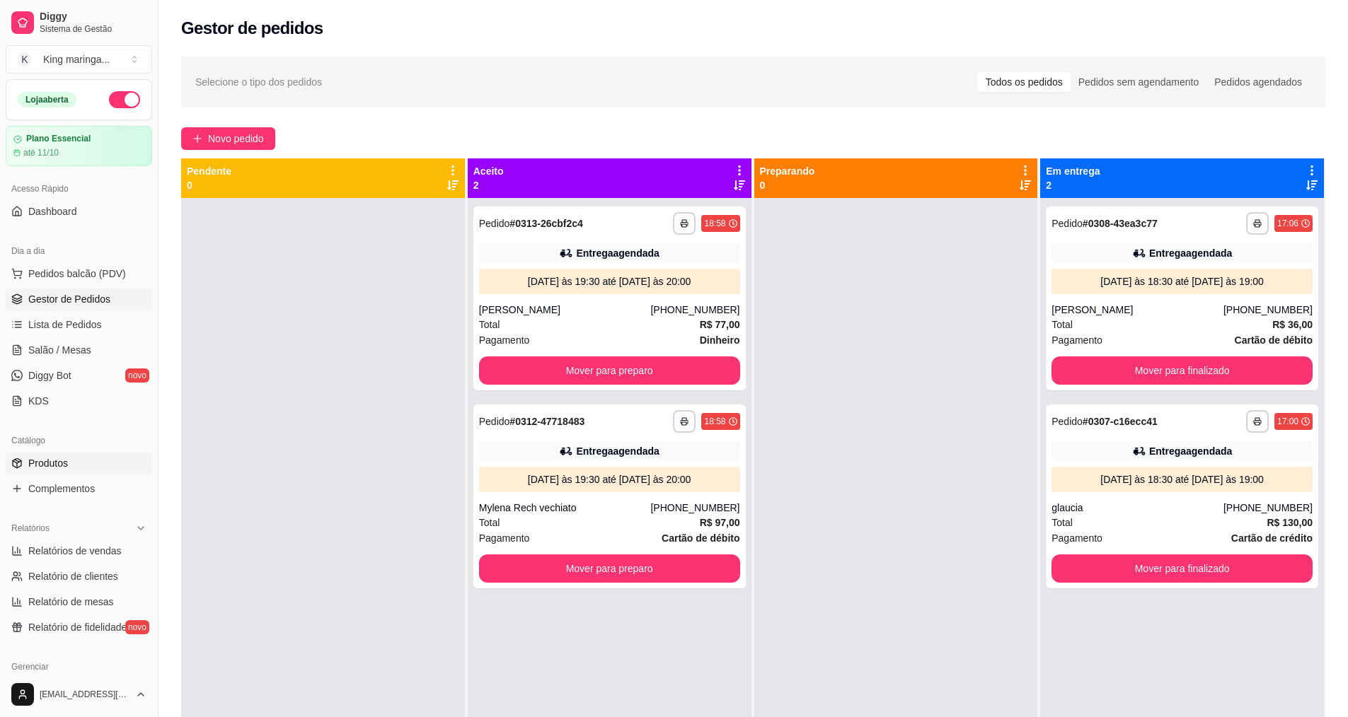
click at [76, 458] on link "Produtos" at bounding box center [79, 463] width 146 height 23
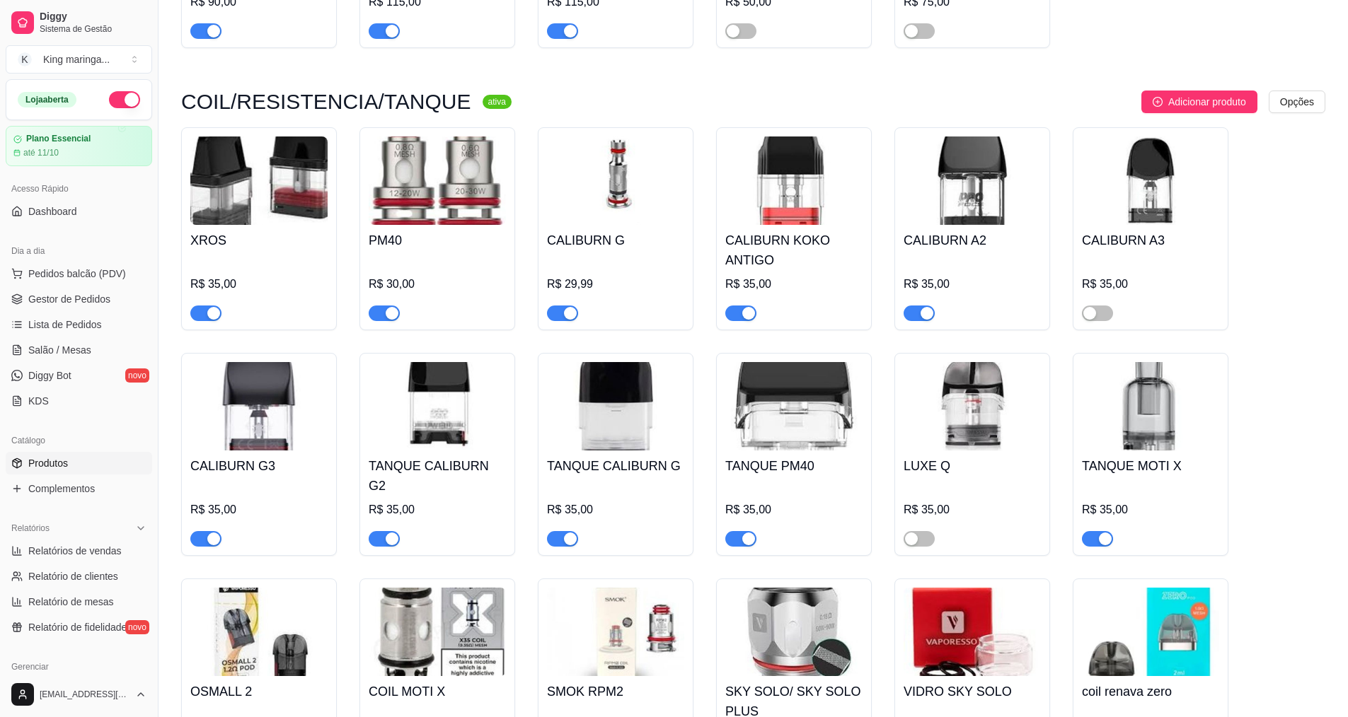
scroll to position [3609, 0]
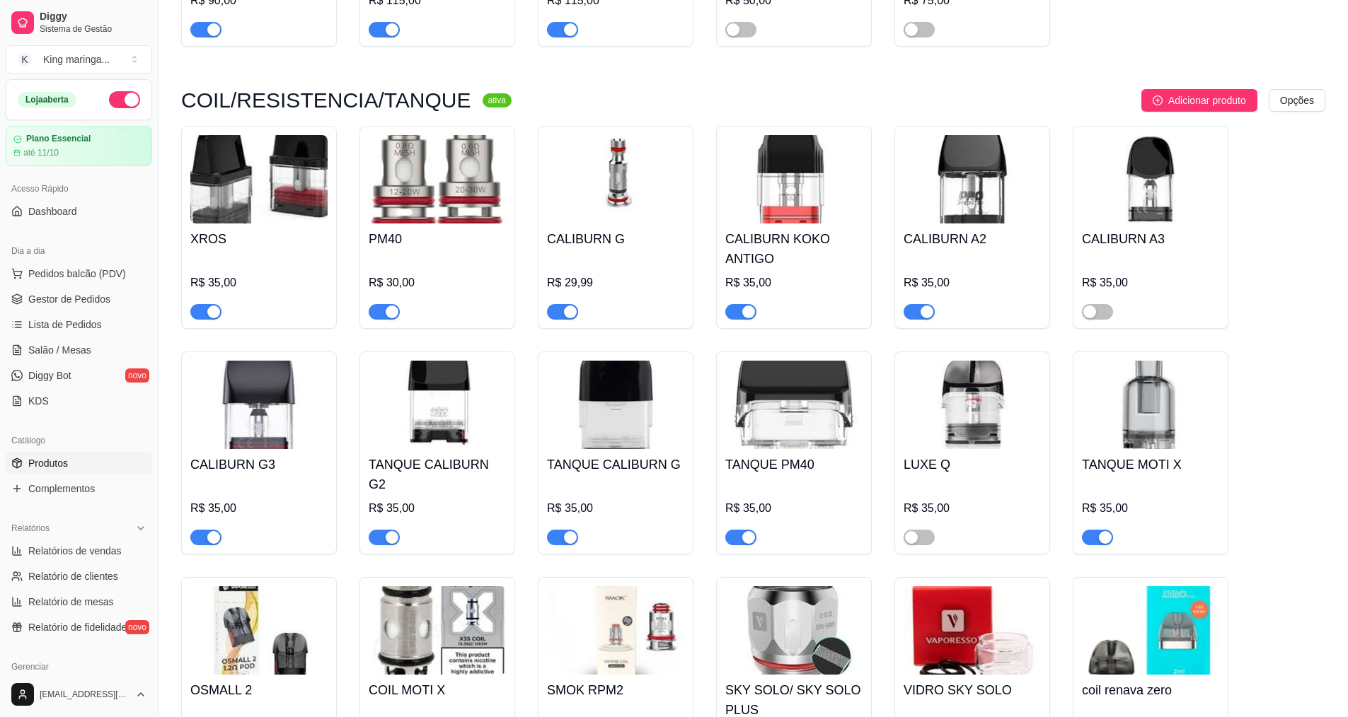
click at [1093, 306] on div "CALIBURN A3 R$ 35,00" at bounding box center [1151, 227] width 156 height 203
click at [1097, 304] on button "button" at bounding box center [1097, 312] width 31 height 16
